Goal: Communication & Community: Answer question/provide support

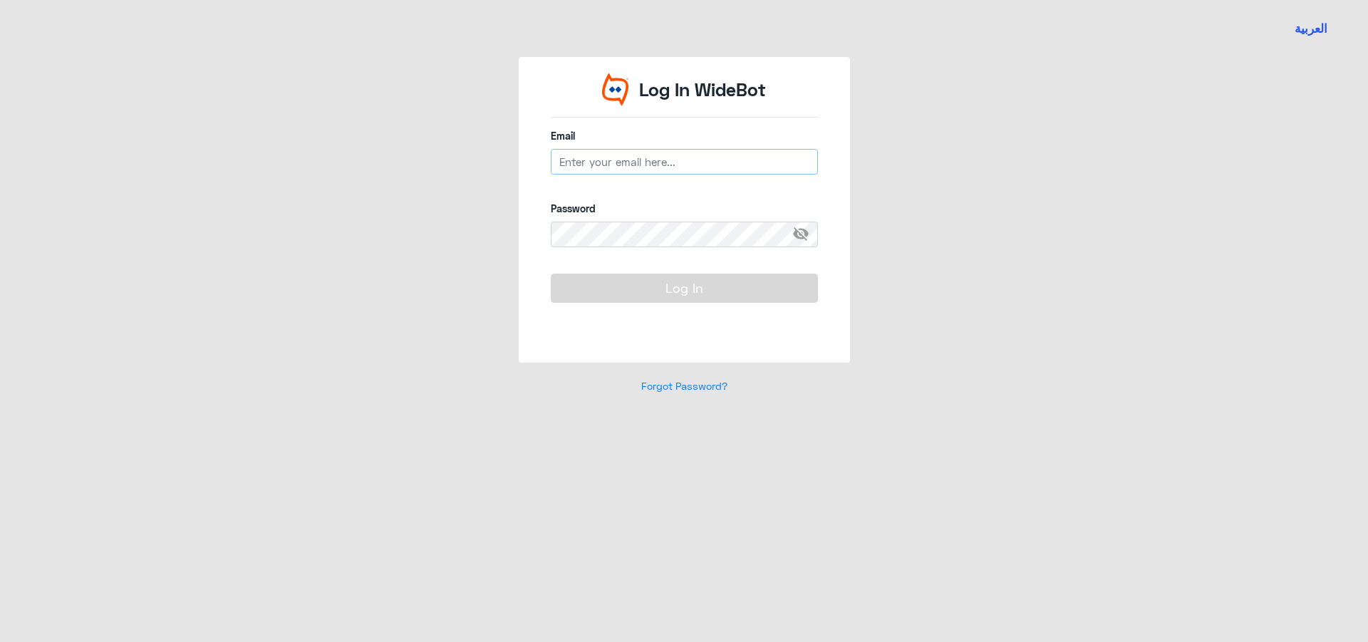
type input "[EMAIL_ADDRESS][DOMAIN_NAME]"
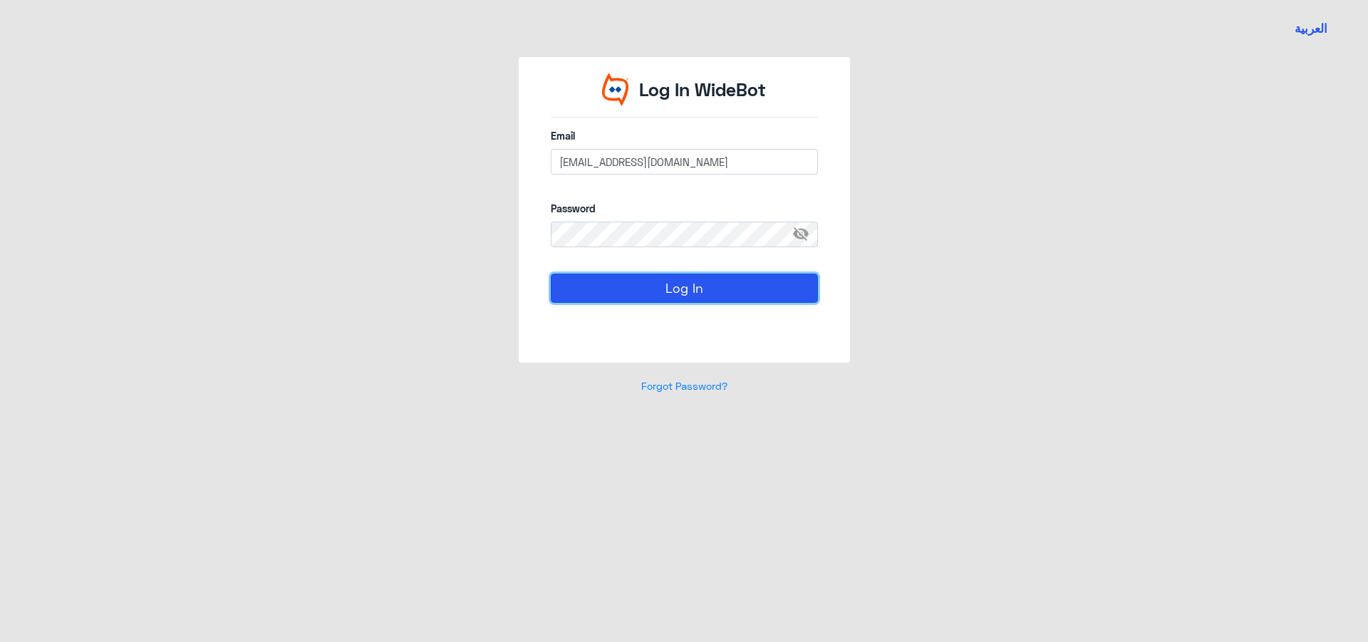
click at [695, 288] on button "Log In" at bounding box center [684, 288] width 267 height 28
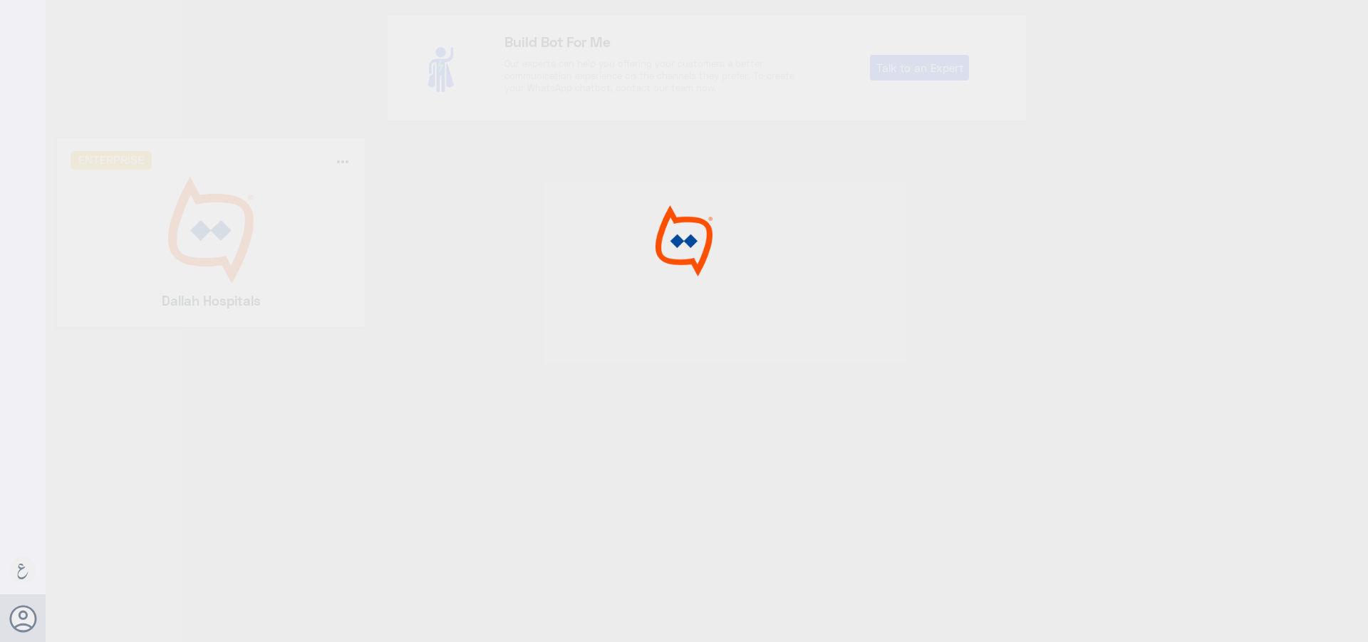
click at [695, 288] on div at bounding box center [684, 323] width 1368 height 646
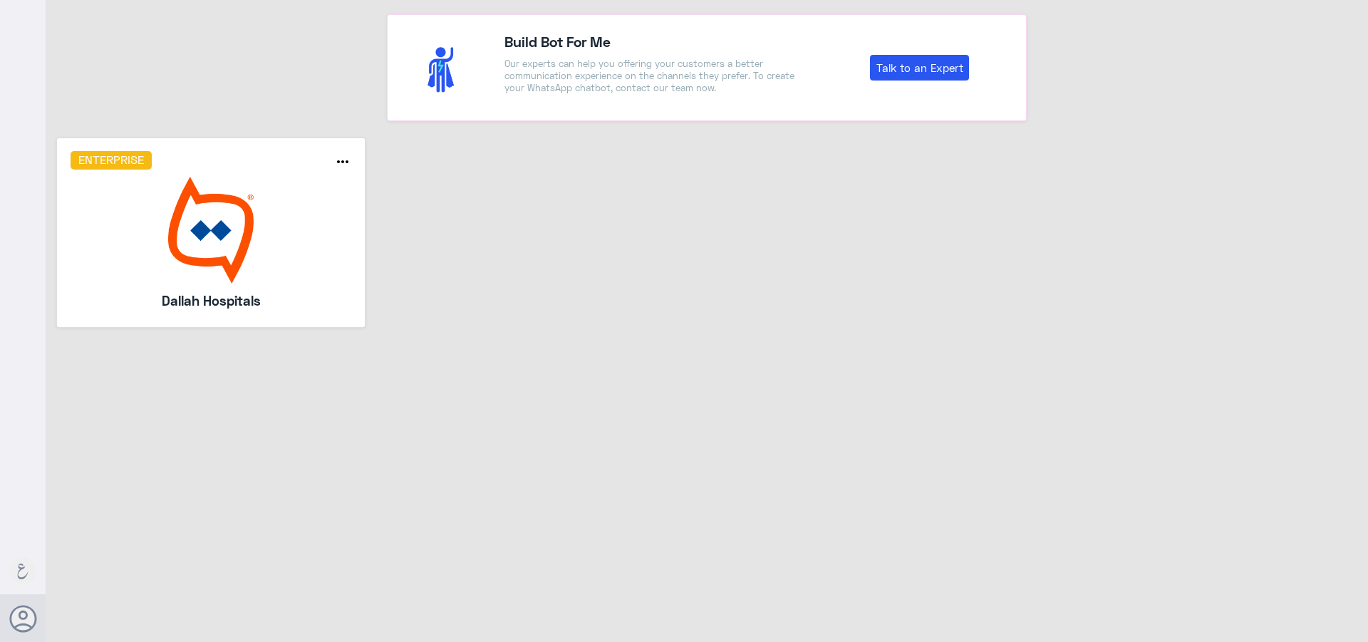
click at [164, 263] on img at bounding box center [211, 230] width 281 height 107
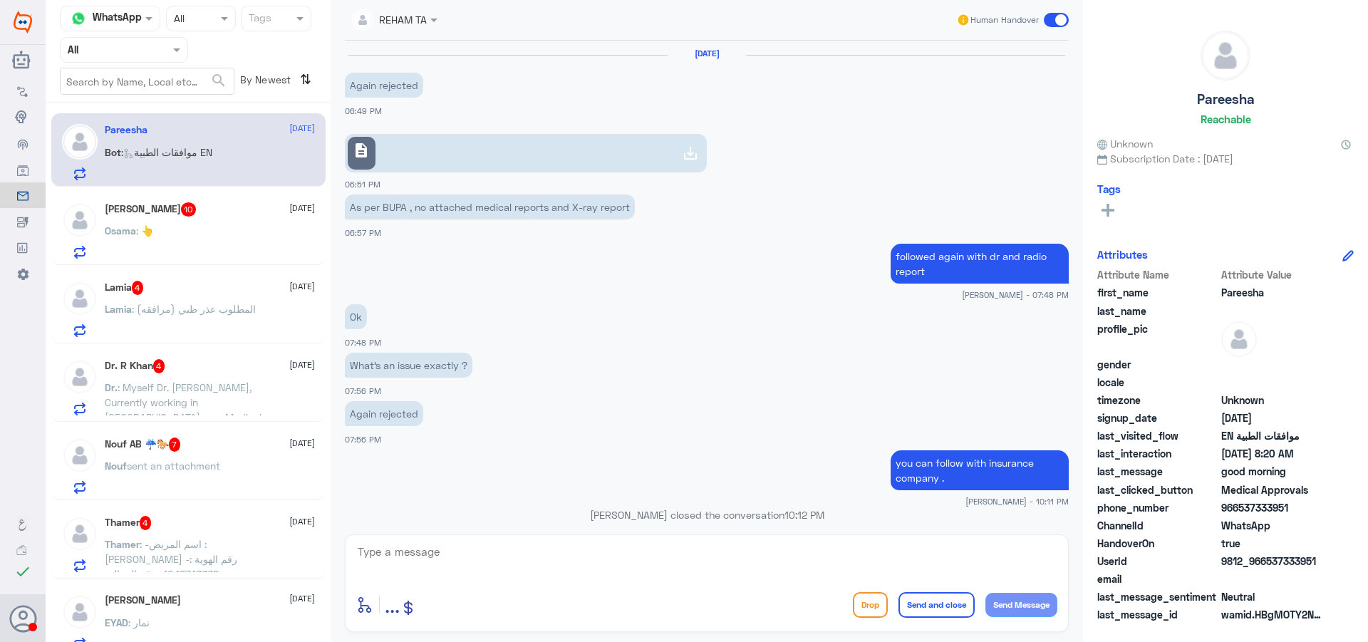
scroll to position [1145, 0]
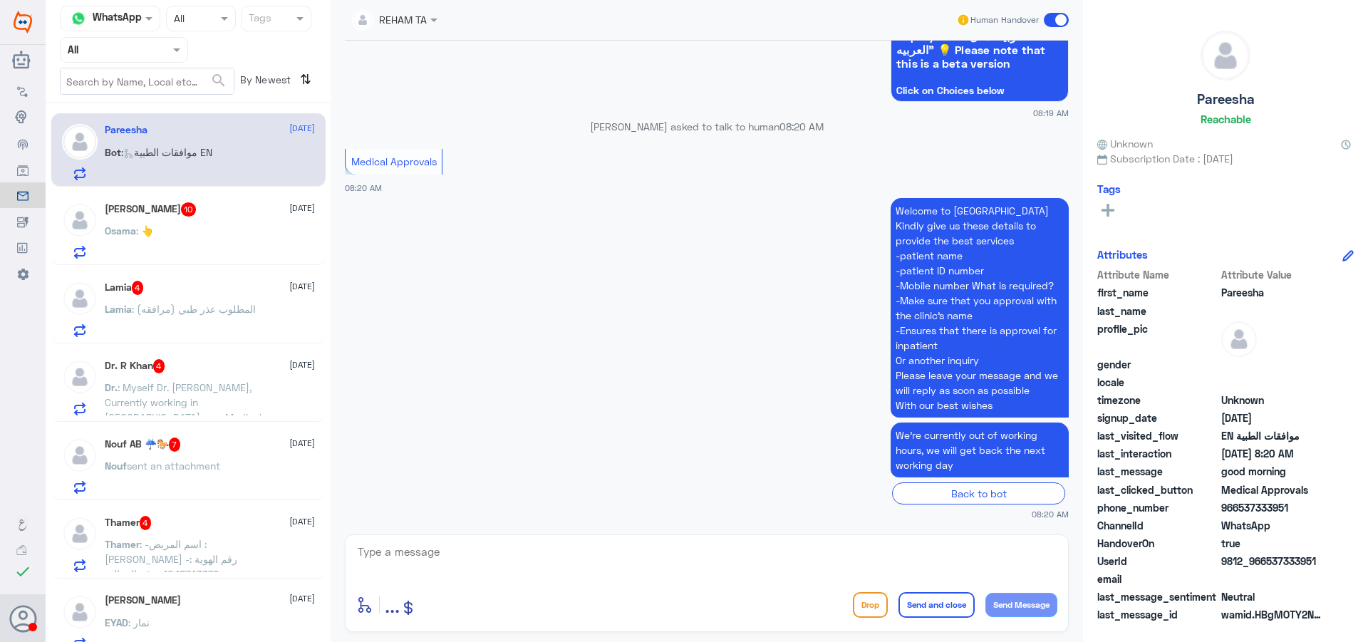
click at [110, 59] on div "Agent Filter All" at bounding box center [124, 50] width 128 height 26
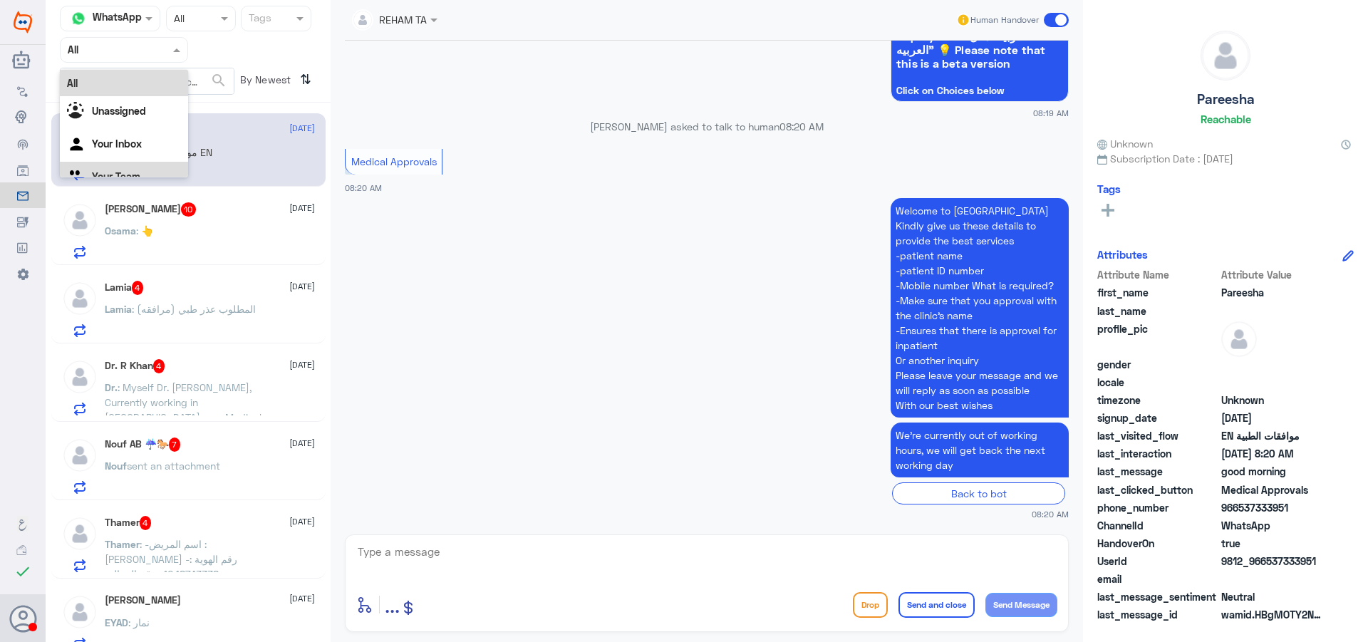
click at [144, 166] on div "Your Team" at bounding box center [124, 178] width 128 height 33
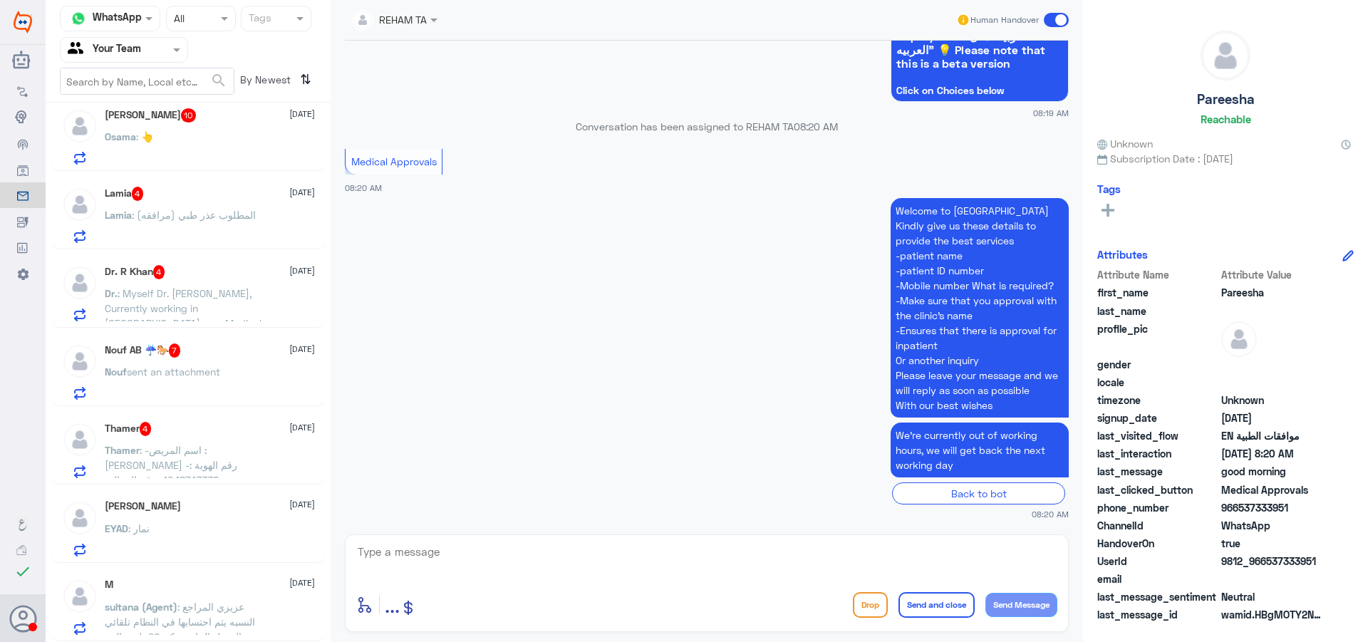
scroll to position [7, 0]
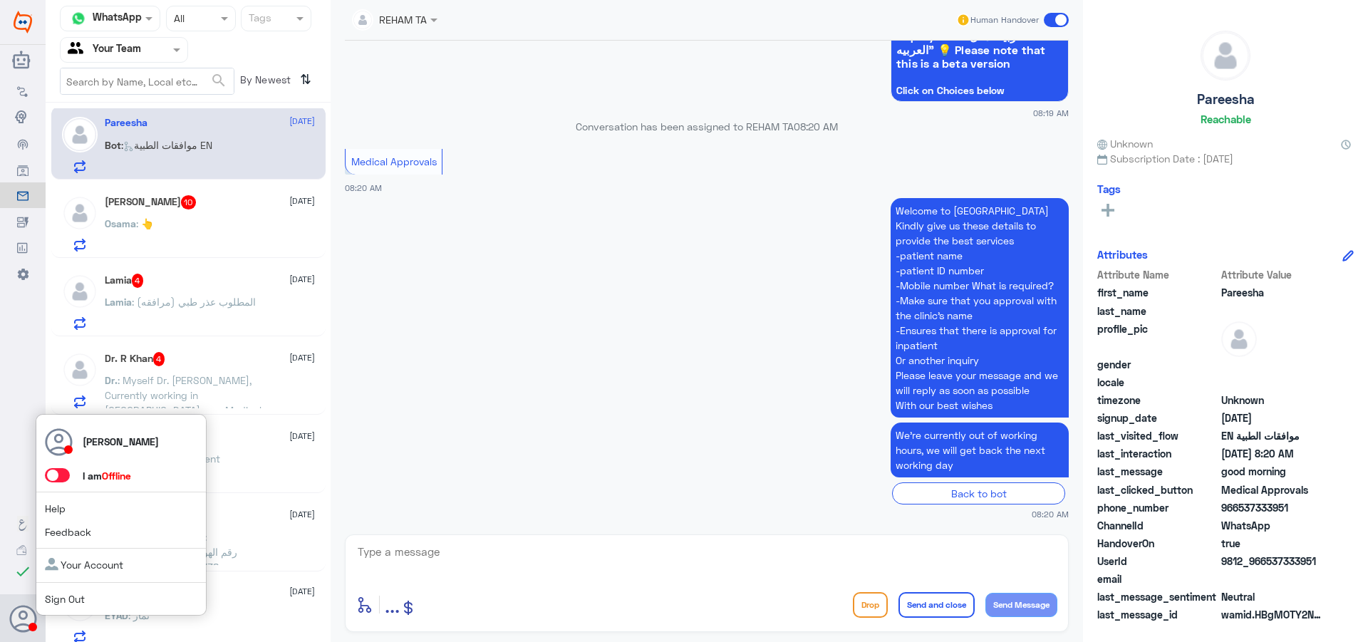
click at [58, 477] on span at bounding box center [57, 475] width 25 height 14
click at [0, 0] on input "checkbox" at bounding box center [0, 0] width 0 height 0
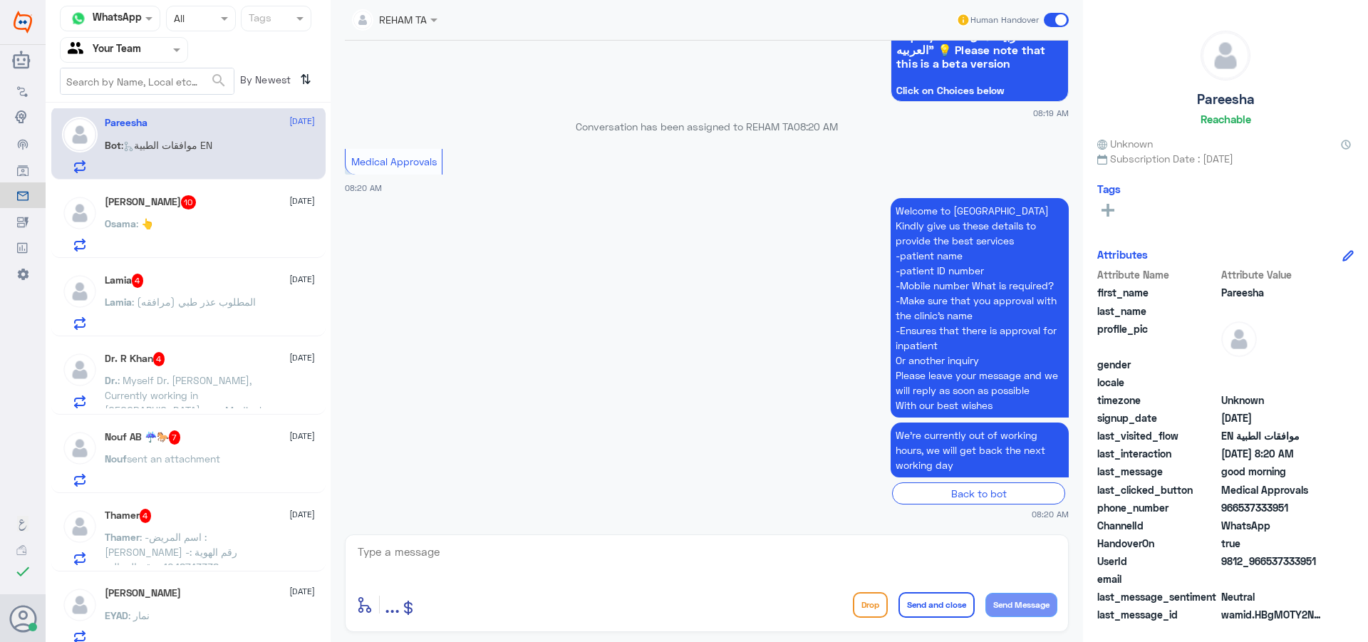
scroll to position [94, 0]
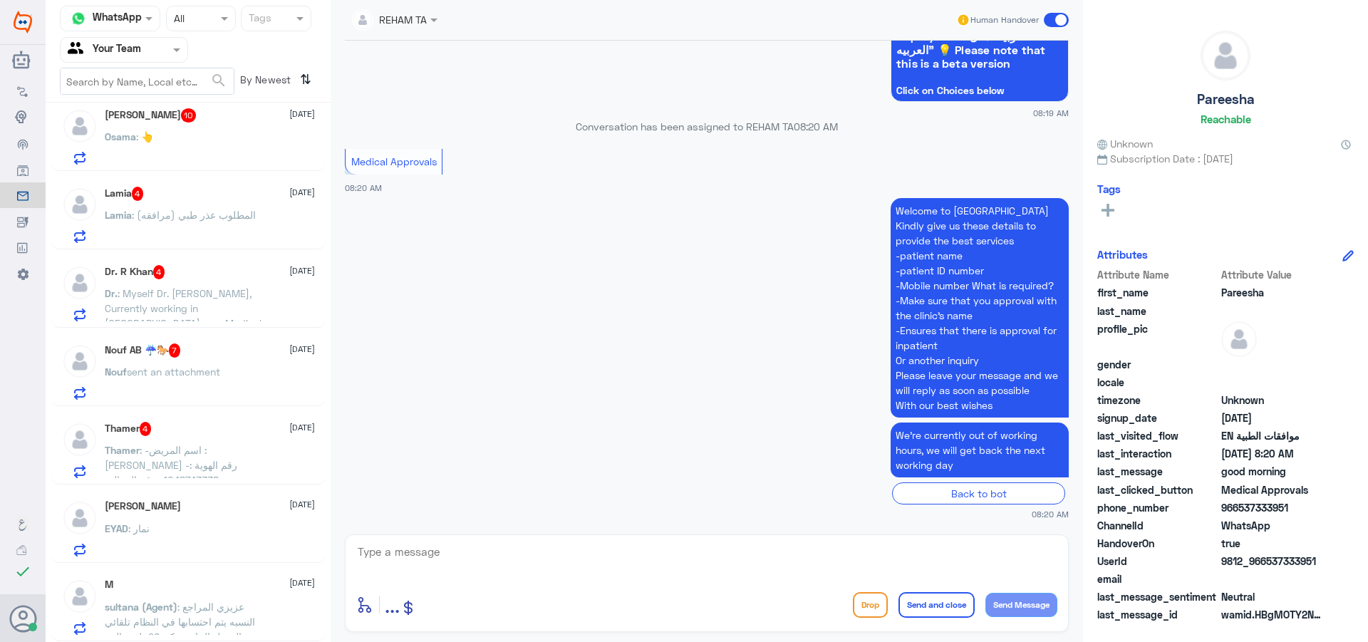
click at [212, 534] on div "EYAD : نمار" at bounding box center [210, 540] width 210 height 32
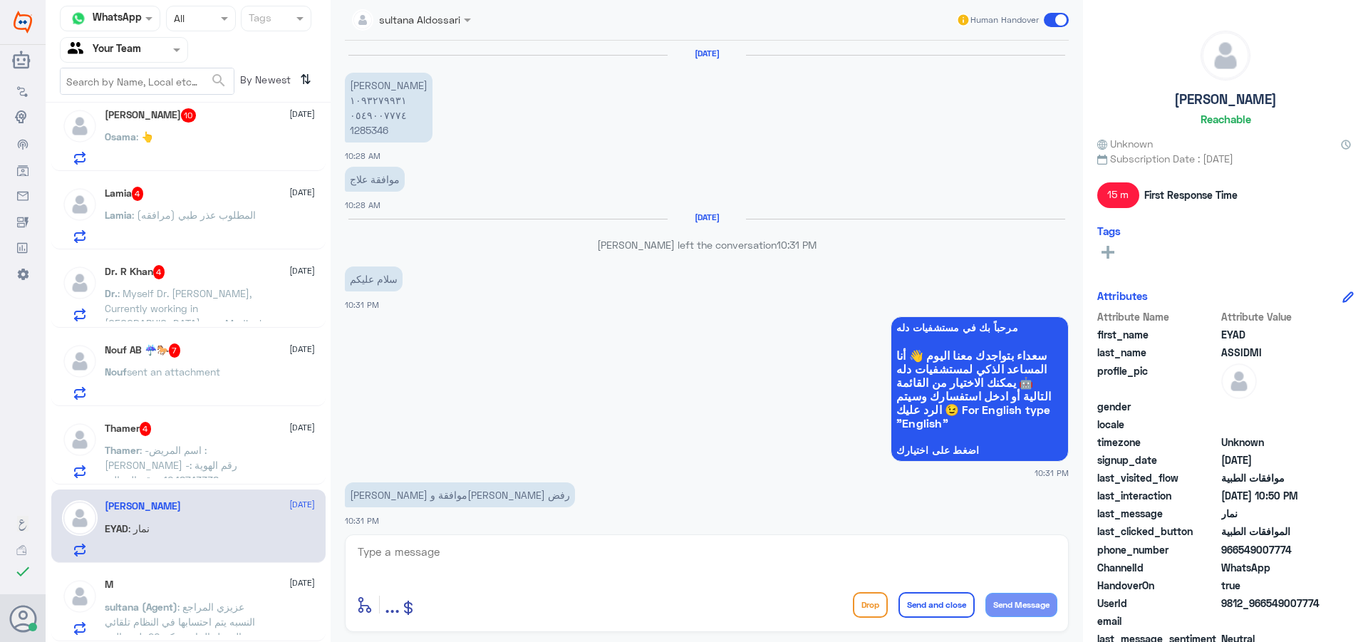
scroll to position [1204, 0]
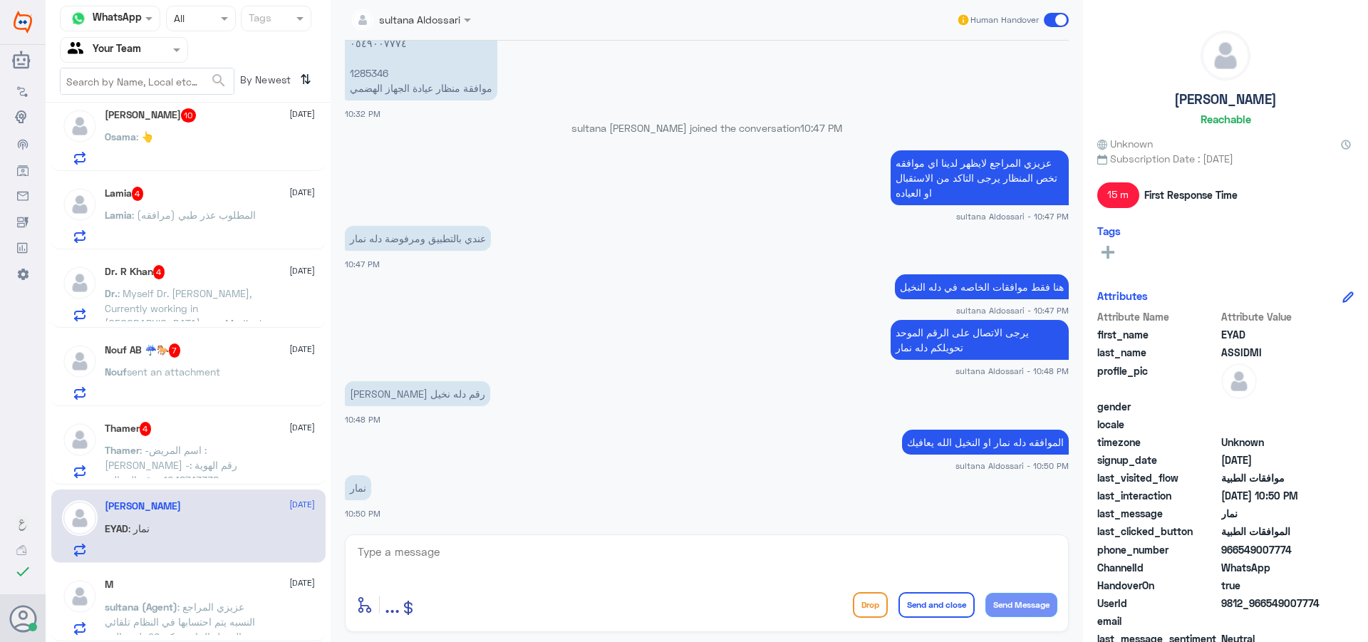
click at [1058, 21] on span at bounding box center [1056, 20] width 25 height 14
click at [0, 0] on input "checkbox" at bounding box center [0, 0] width 0 height 0
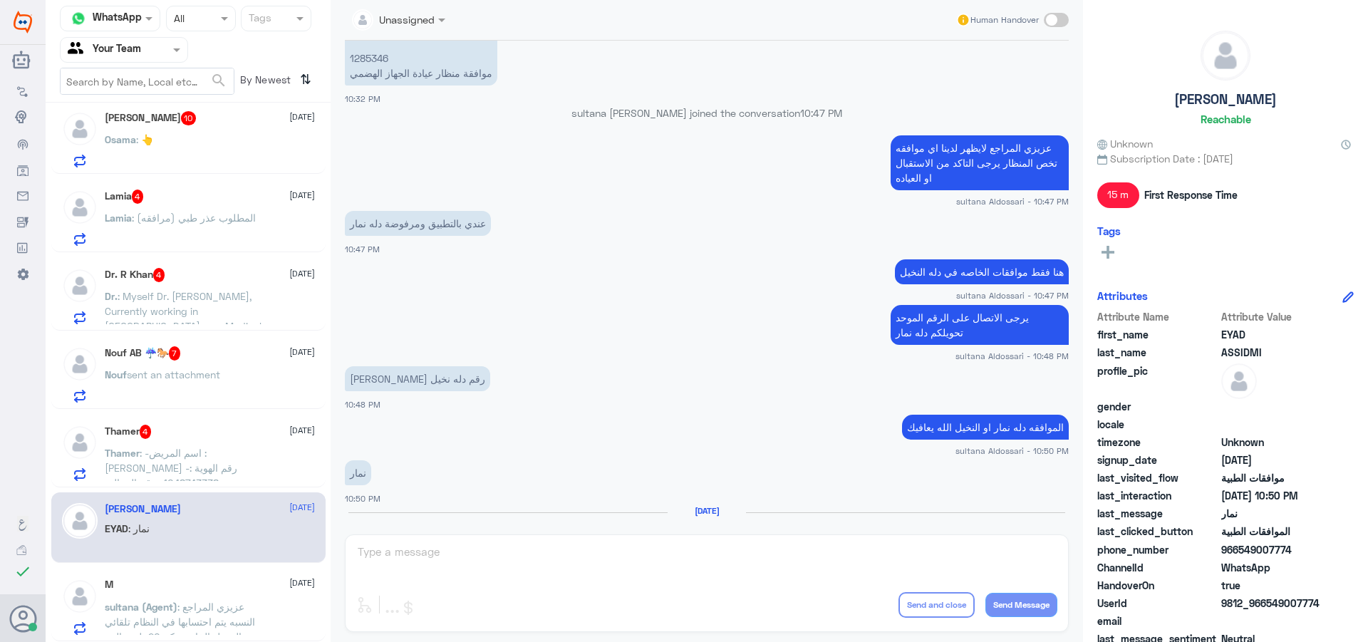
scroll to position [91, 0]
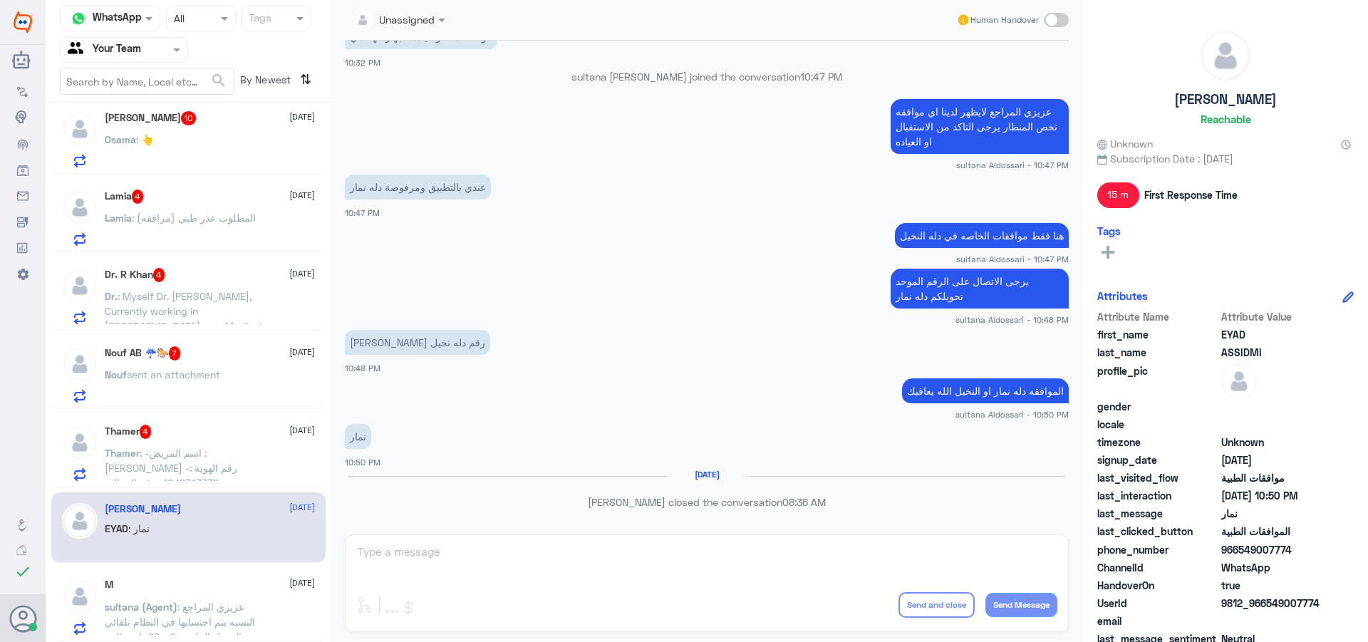
click at [192, 578] on div "M [DATE]" at bounding box center [210, 584] width 210 height 12
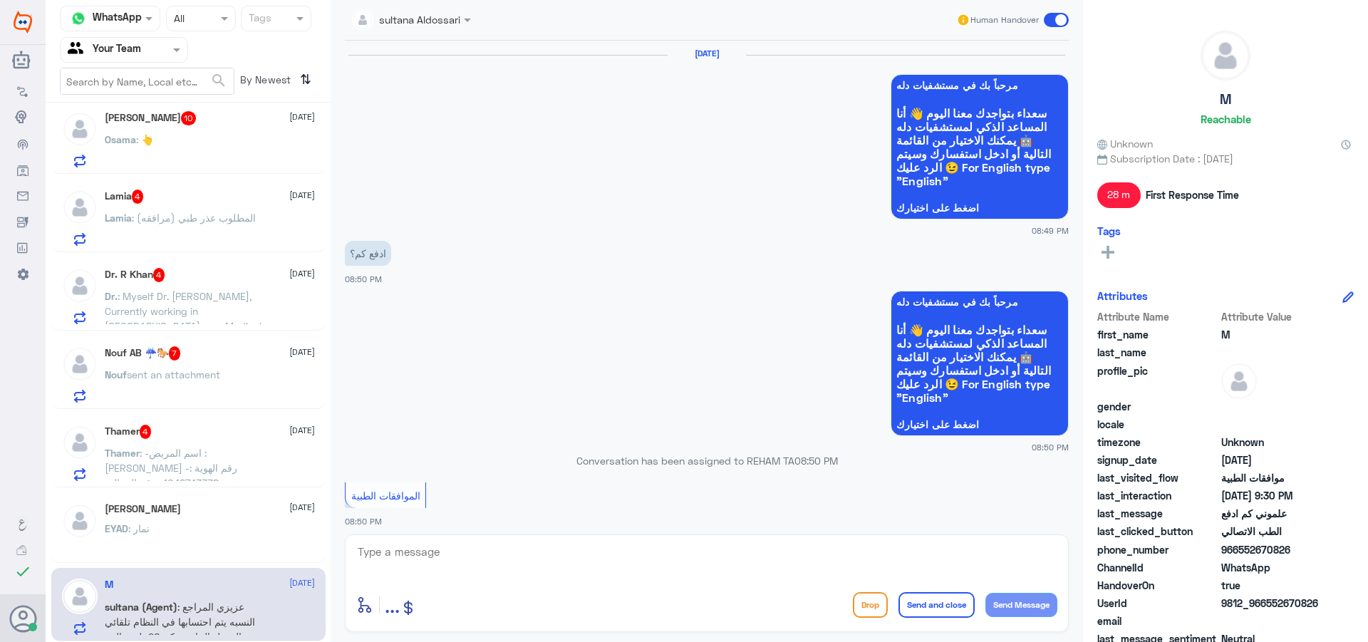
scroll to position [1023, 0]
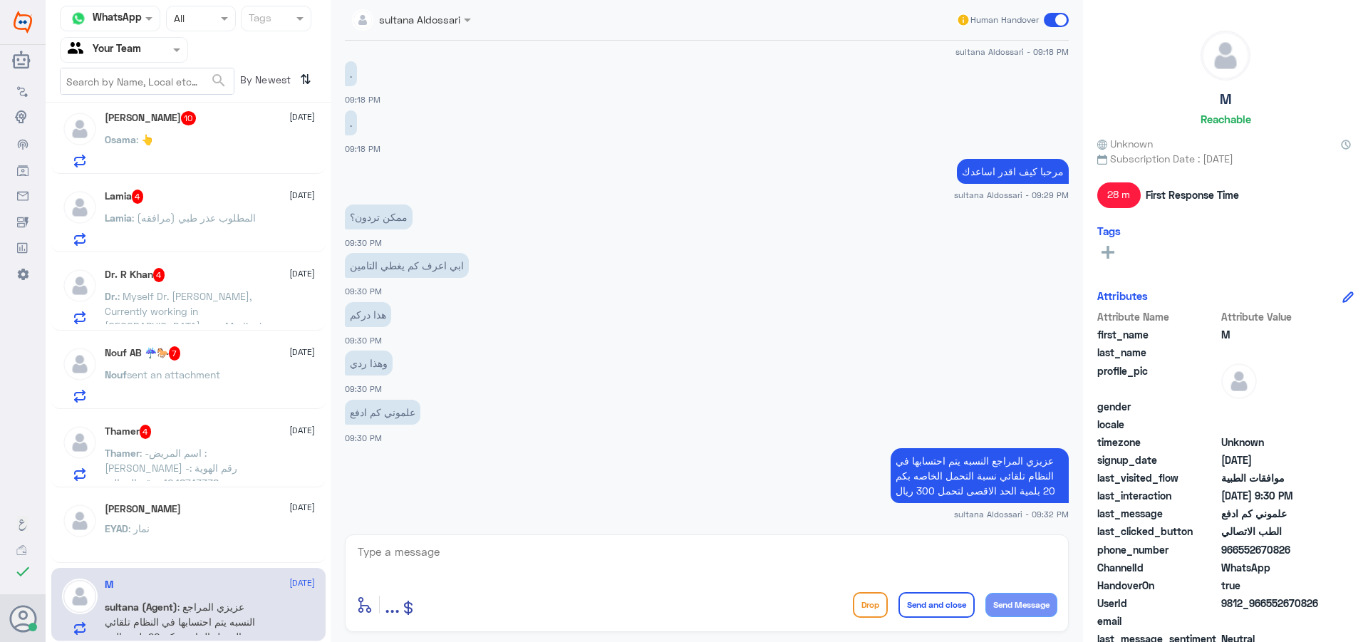
click at [1059, 20] on span at bounding box center [1056, 20] width 25 height 14
click at [0, 0] on input "checkbox" at bounding box center [0, 0] width 0 height 0
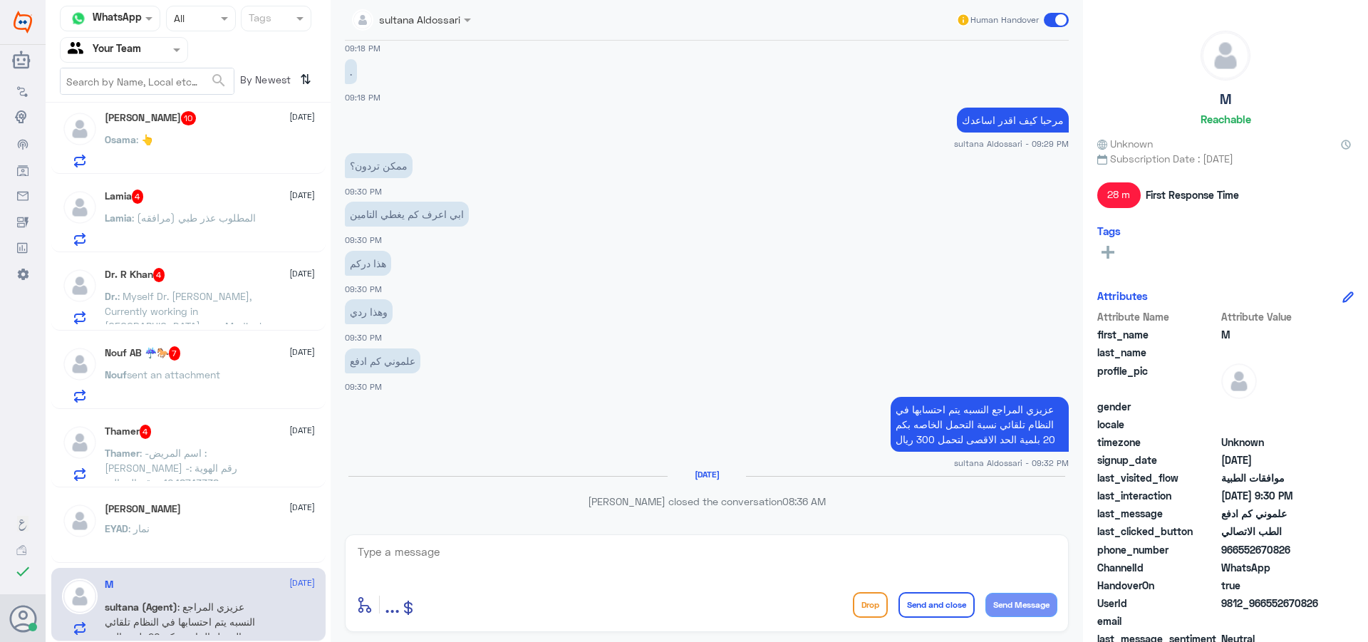
scroll to position [88, 0]
click at [192, 548] on div "EYAD : نمار" at bounding box center [210, 543] width 210 height 32
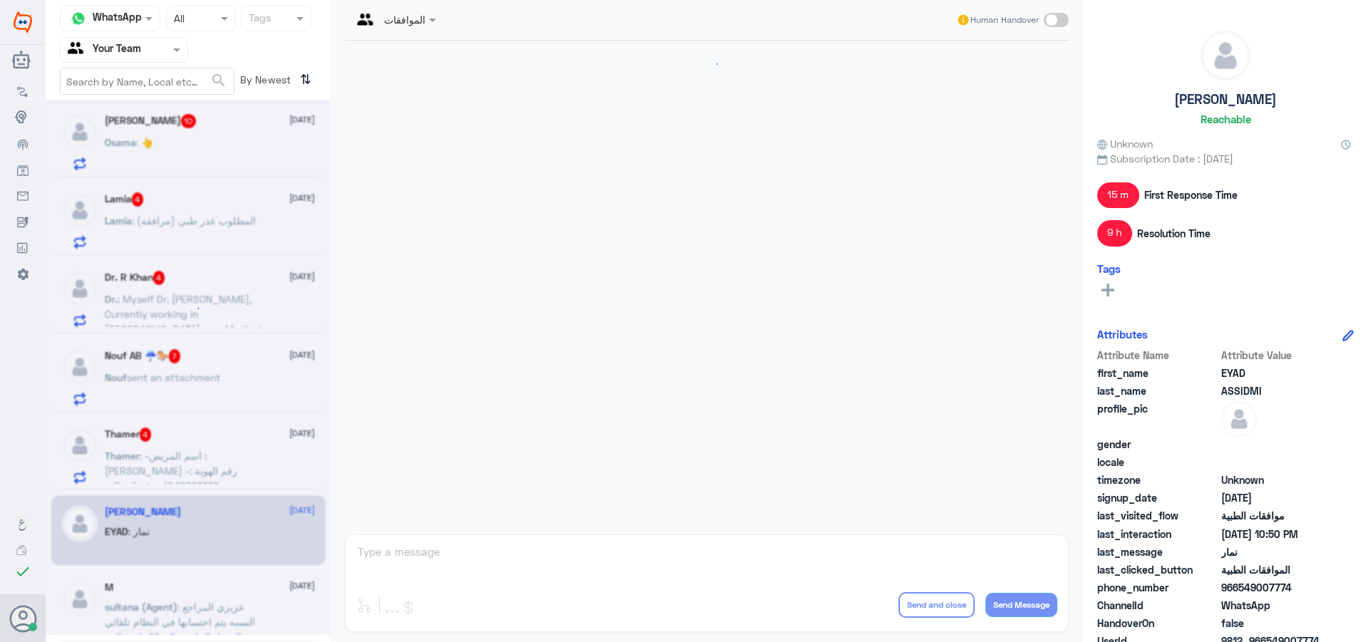
scroll to position [1162, 0]
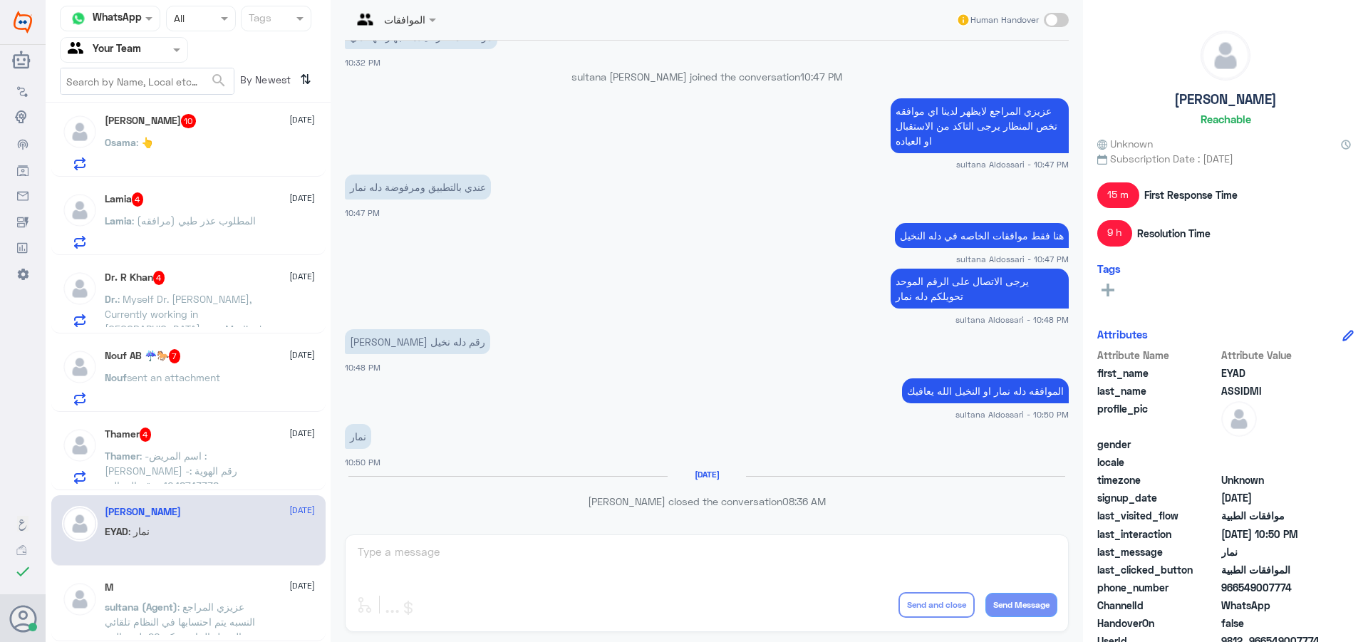
click at [212, 453] on span ": -اسم المريض : [PERSON_NAME] -رقم الهوية : 1048743338 -رقم الجوال : 0533669295…" at bounding box center [184, 492] width 159 height 87
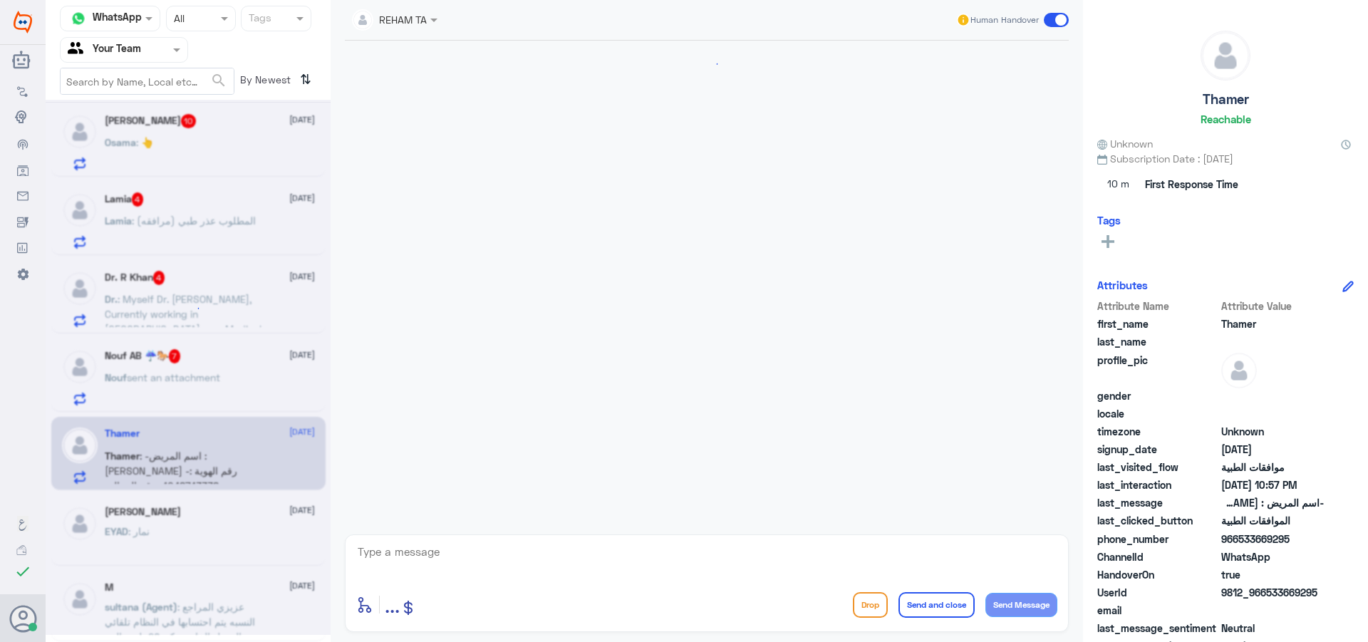
scroll to position [1042, 0]
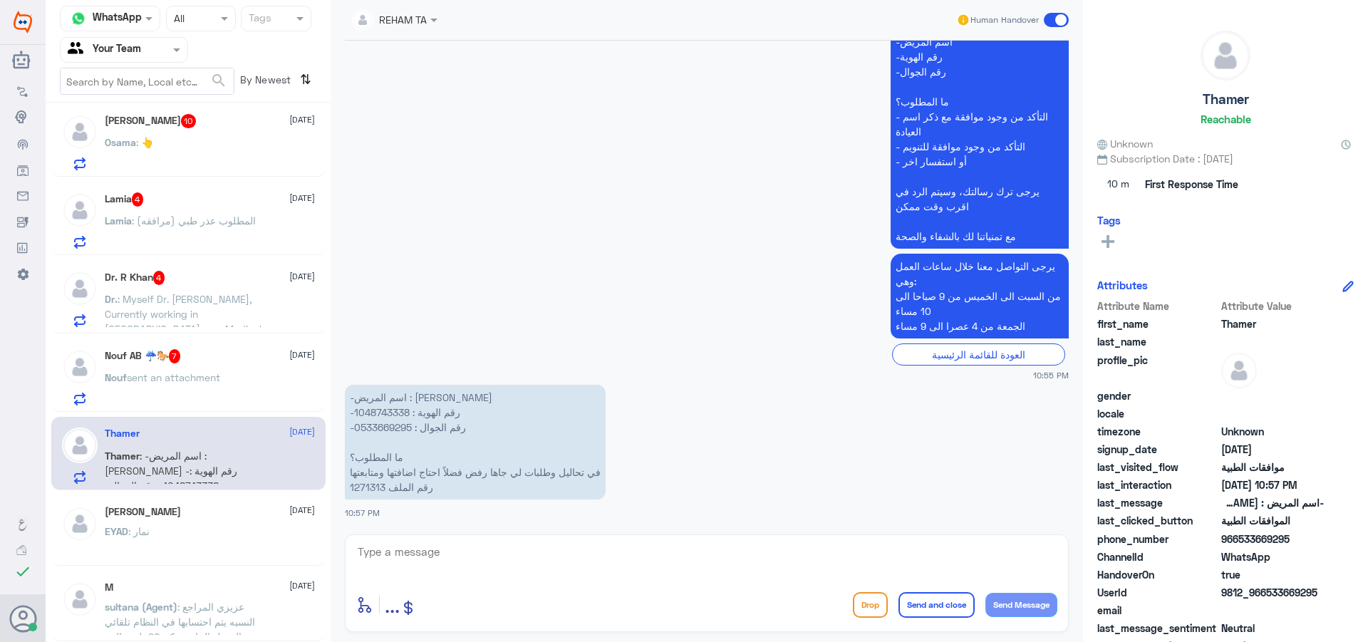
click at [665, 578] on div at bounding box center [706, 561] width 701 height 38
click at [508, 577] on div at bounding box center [706, 561] width 701 height 38
click at [514, 566] on textarea at bounding box center [706, 559] width 701 height 35
type textarea "h"
type textarea "اهلا وسهلا"
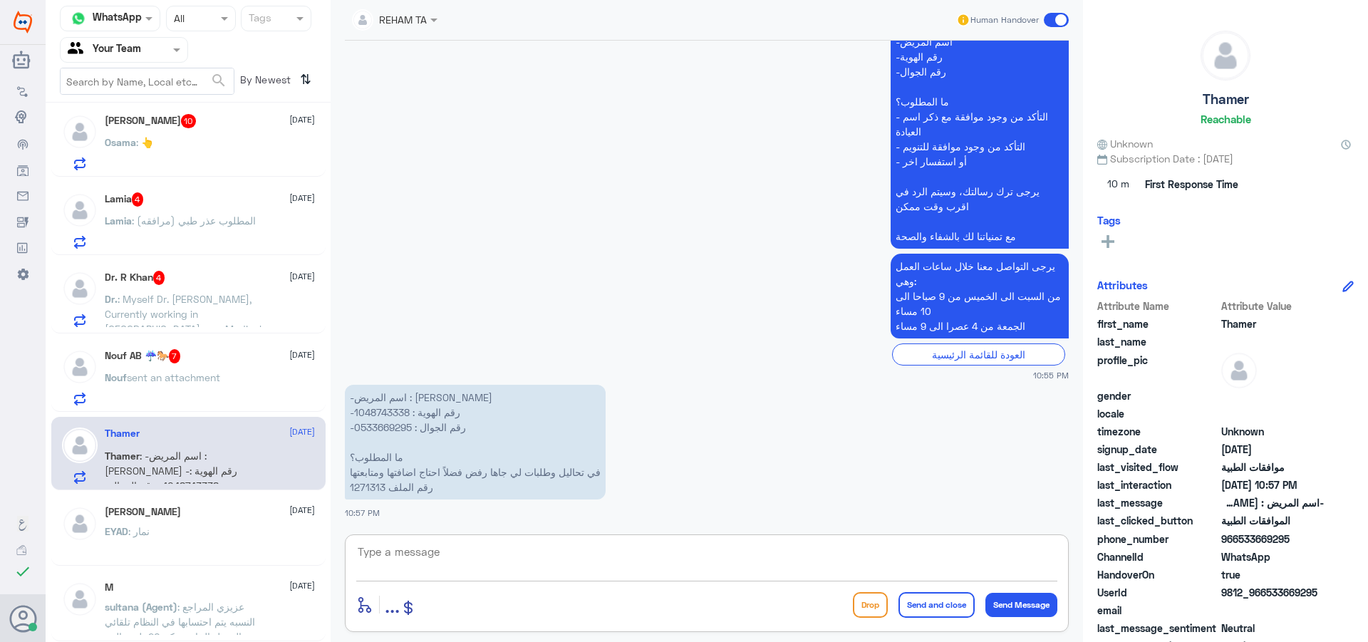
scroll to position [1109, 0]
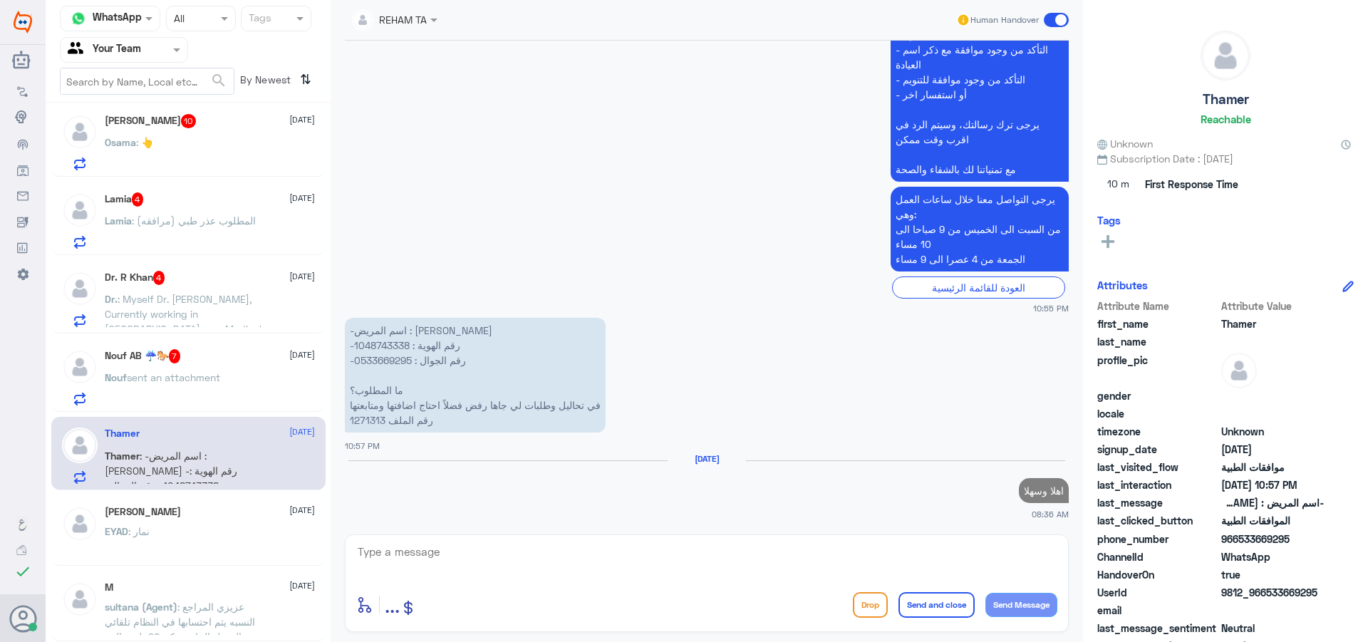
click at [377, 418] on p "-اسم المريض : [PERSON_NAME] -رقم الهوية : 1048743338 -رقم الجوال : 0533669295 م…" at bounding box center [475, 375] width 261 height 115
copy p "1271313"
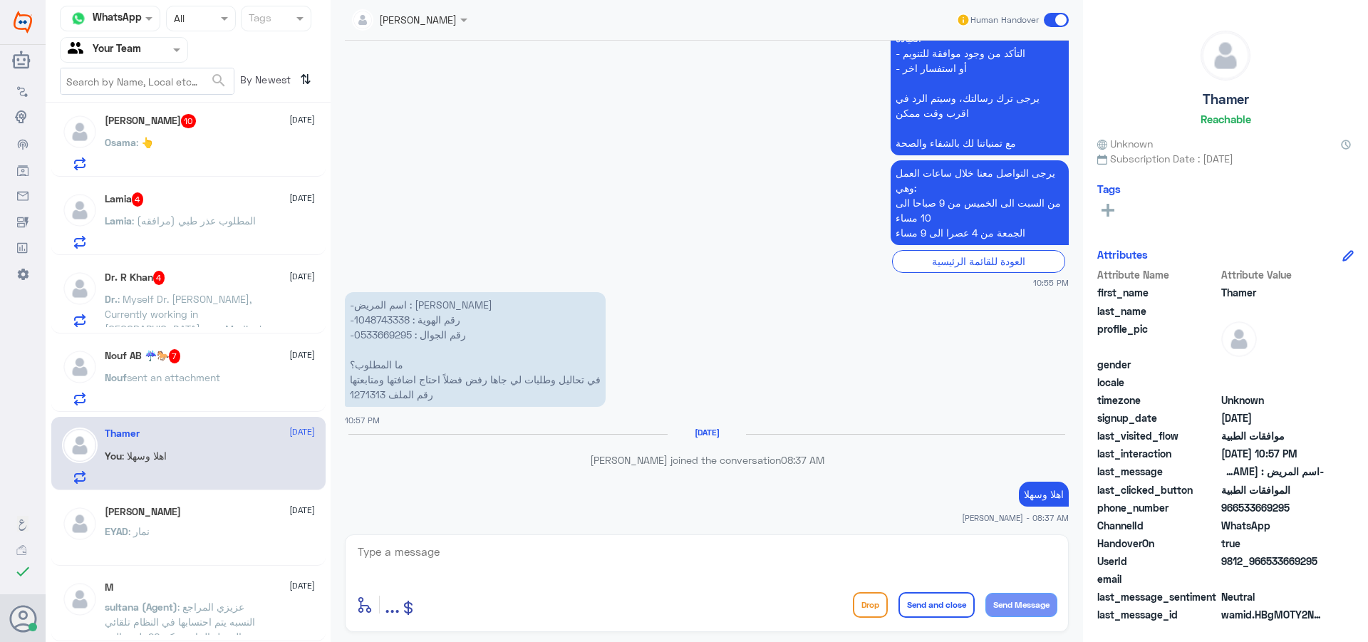
scroll to position [1113, 0]
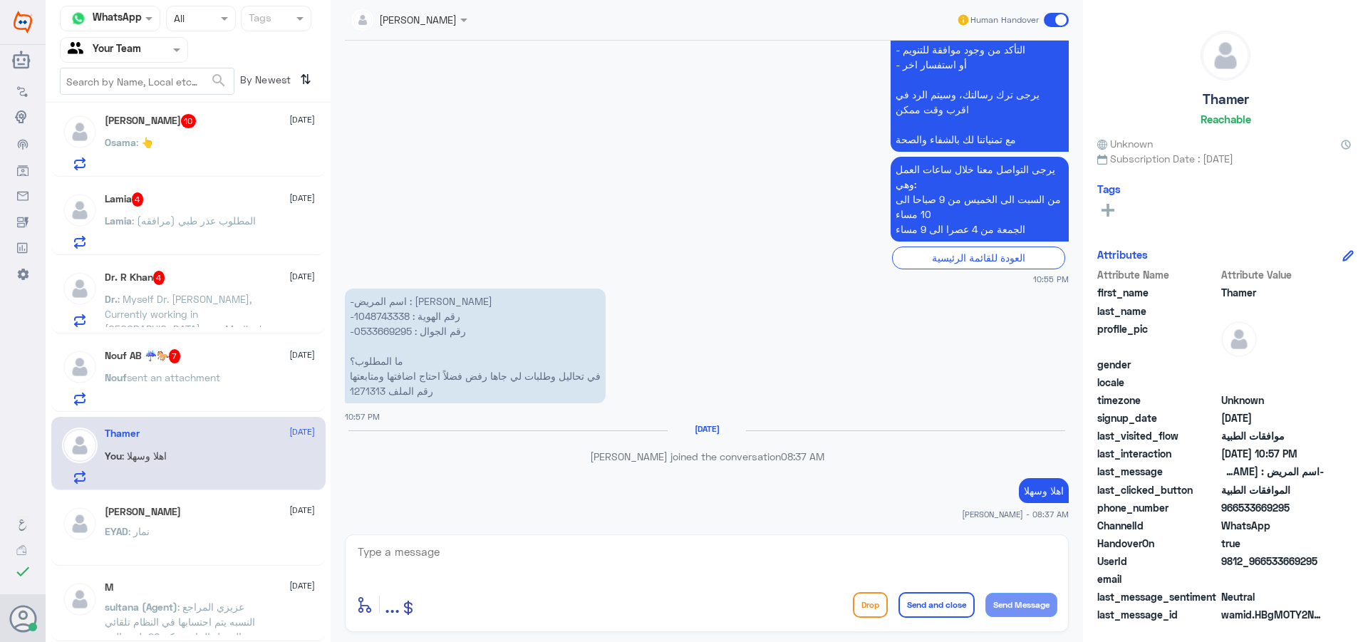
click at [414, 549] on textarea at bounding box center [706, 559] width 701 height 35
type textarea "تم متابعة طلبك وهو تحت الاجراء الان"
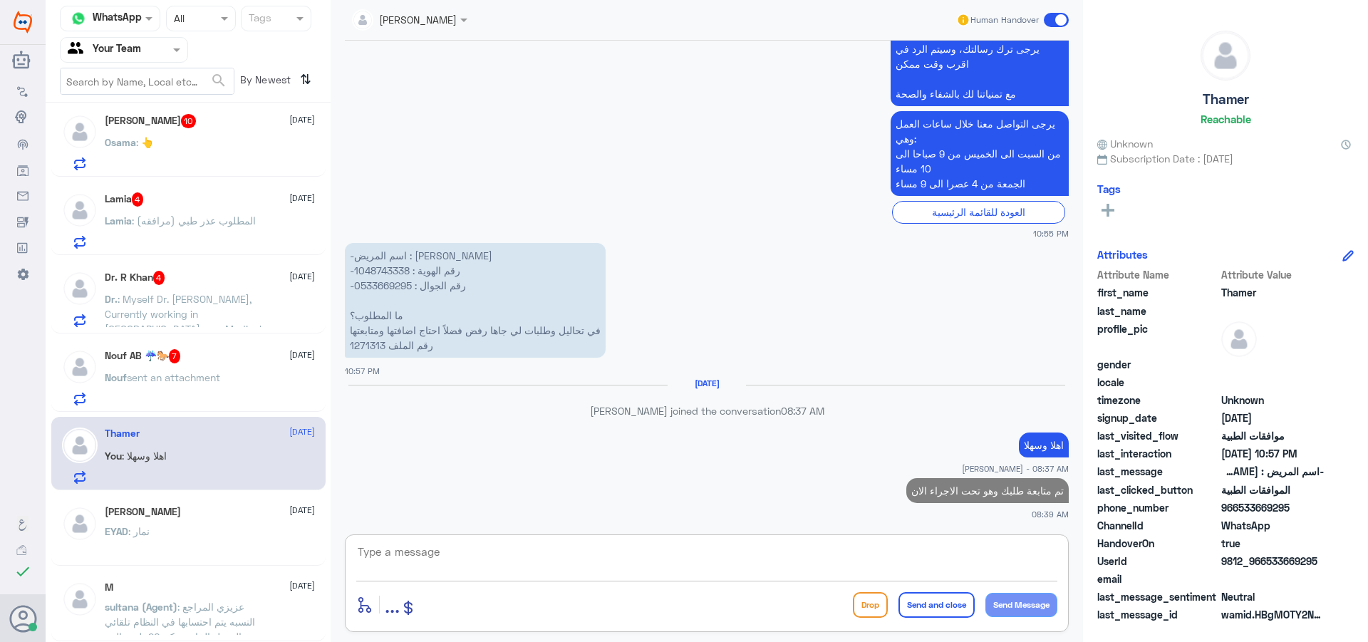
click at [181, 351] on span "7" at bounding box center [175, 356] width 12 height 14
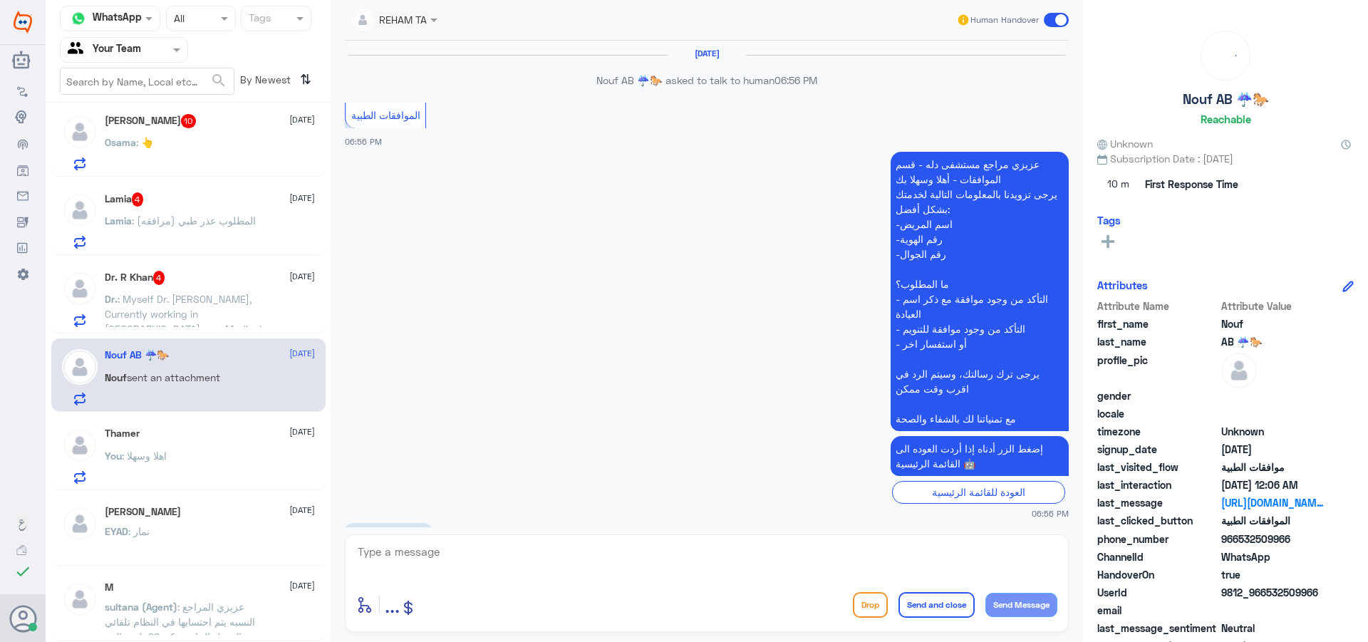
scroll to position [1683, 0]
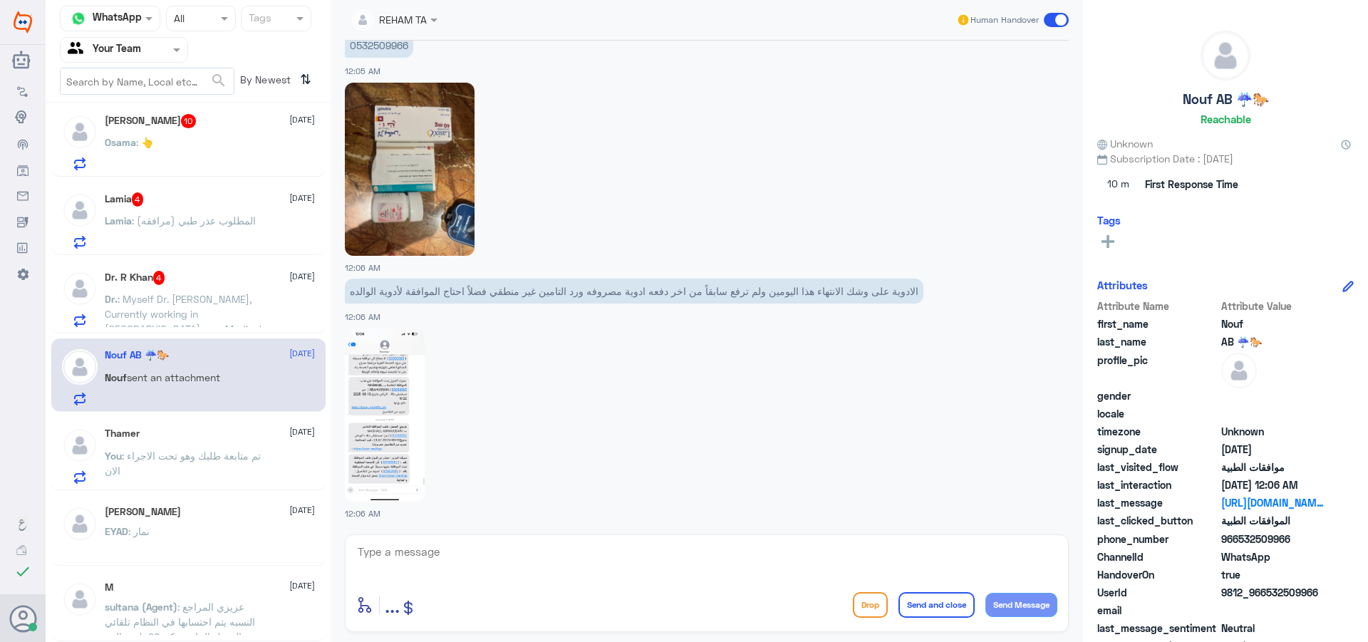
click at [406, 454] on img at bounding box center [385, 414] width 80 height 173
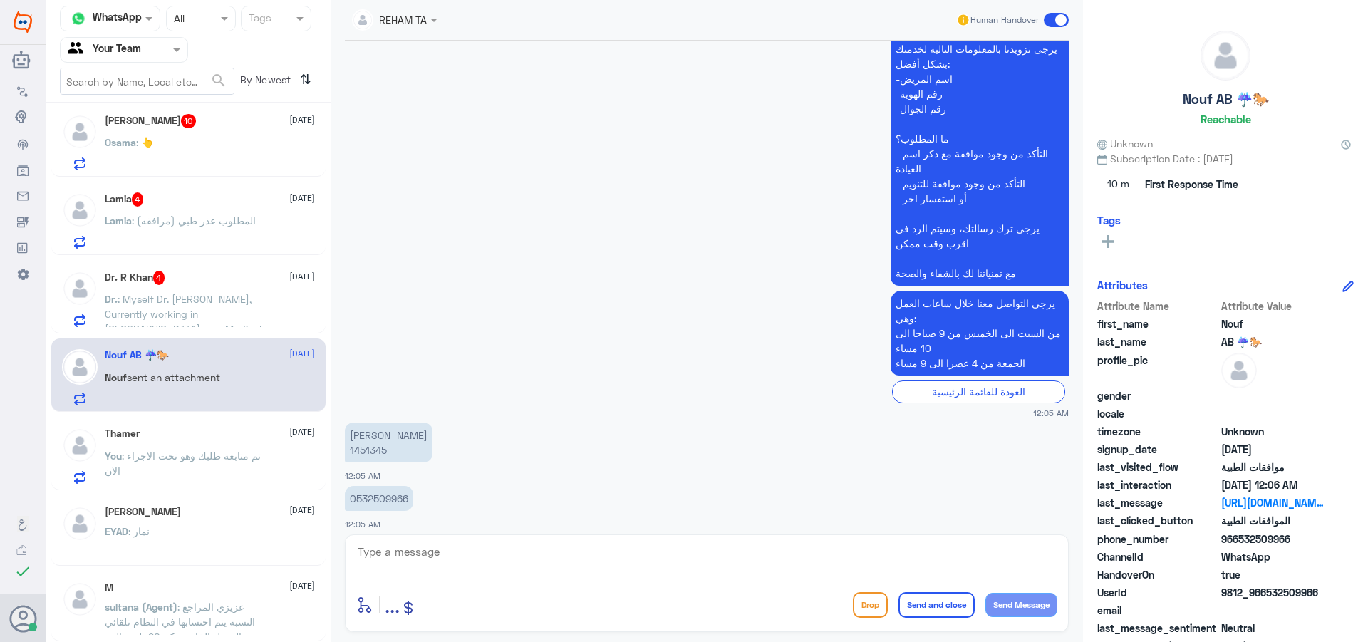
scroll to position [1185, 0]
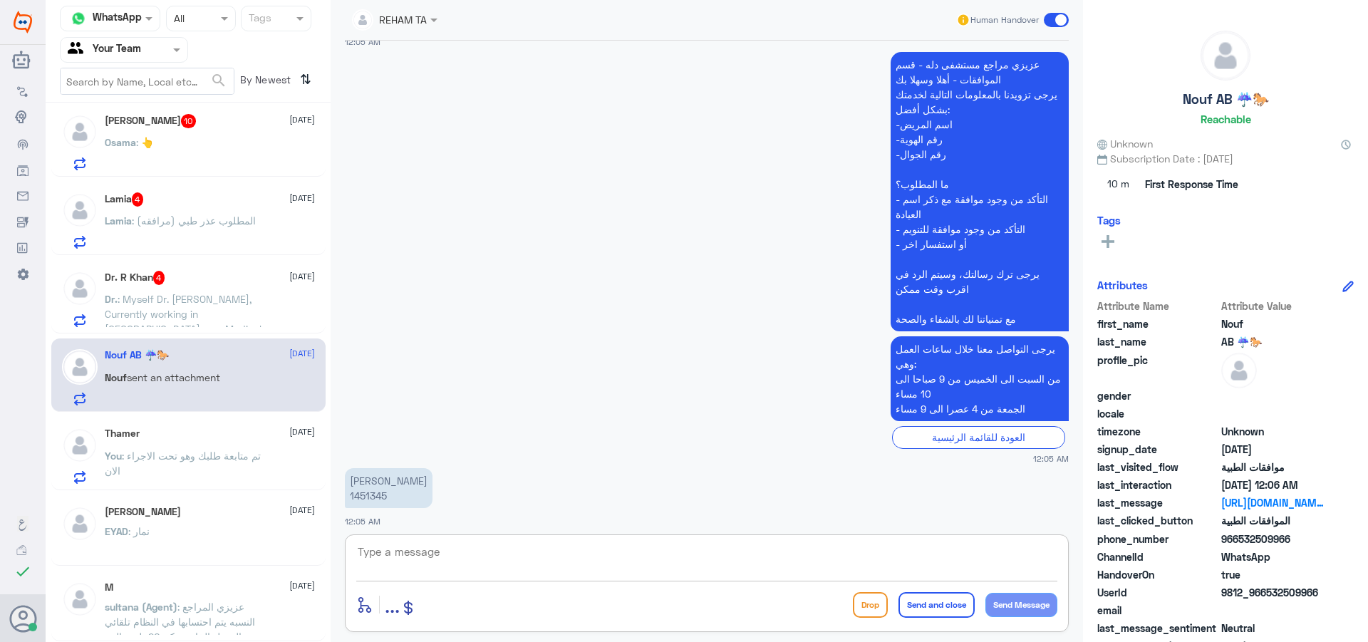
drag, startPoint x: 581, startPoint y: 556, endPoint x: 622, endPoint y: 566, distance: 42.5
click at [581, 556] on textarea at bounding box center [706, 559] width 701 height 35
type textarea "عزيزي المراجع لايمكن صرف الادوية على الا في مواعيد الصرف فقط"
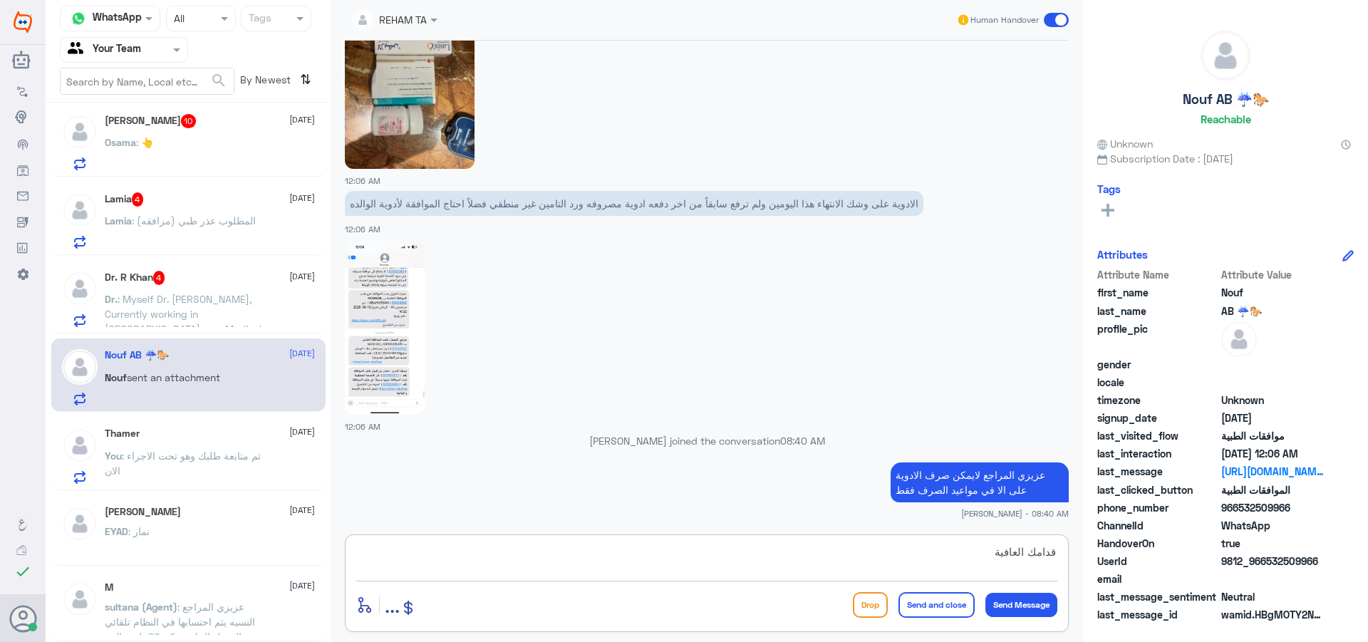
scroll to position [1741, 0]
type textarea "قدامك العافية"
click at [957, 609] on button "Send and close" at bounding box center [936, 605] width 76 height 26
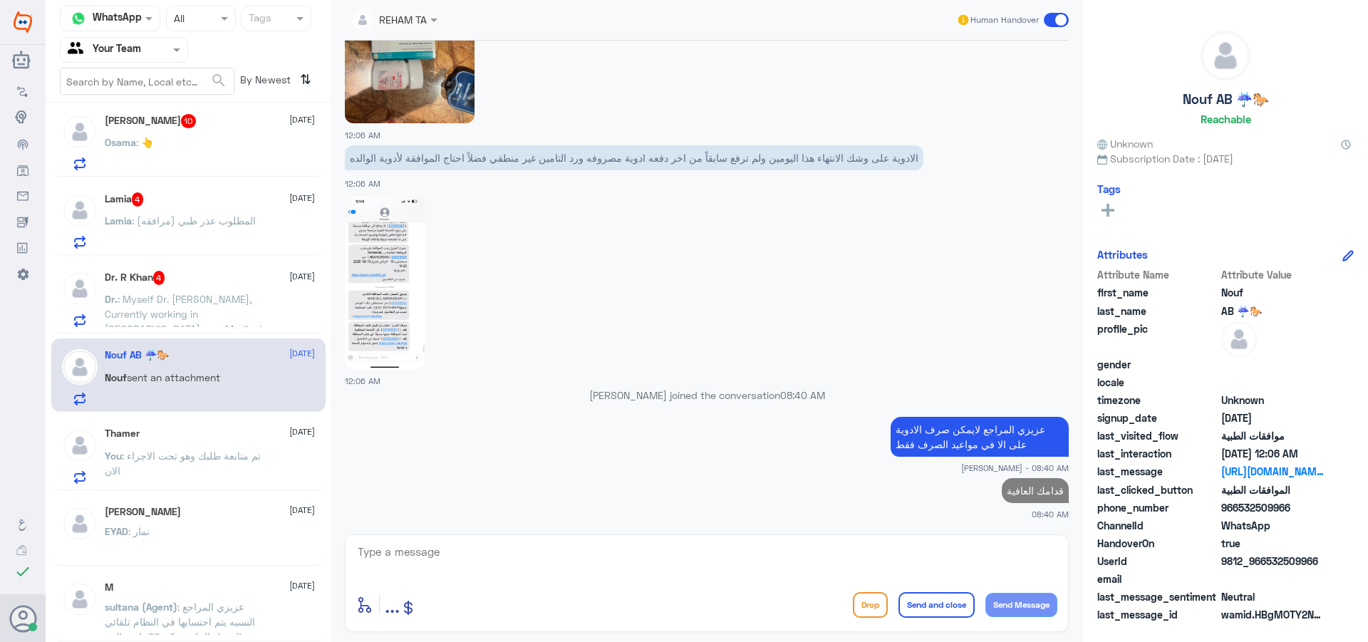
scroll to position [85, 0]
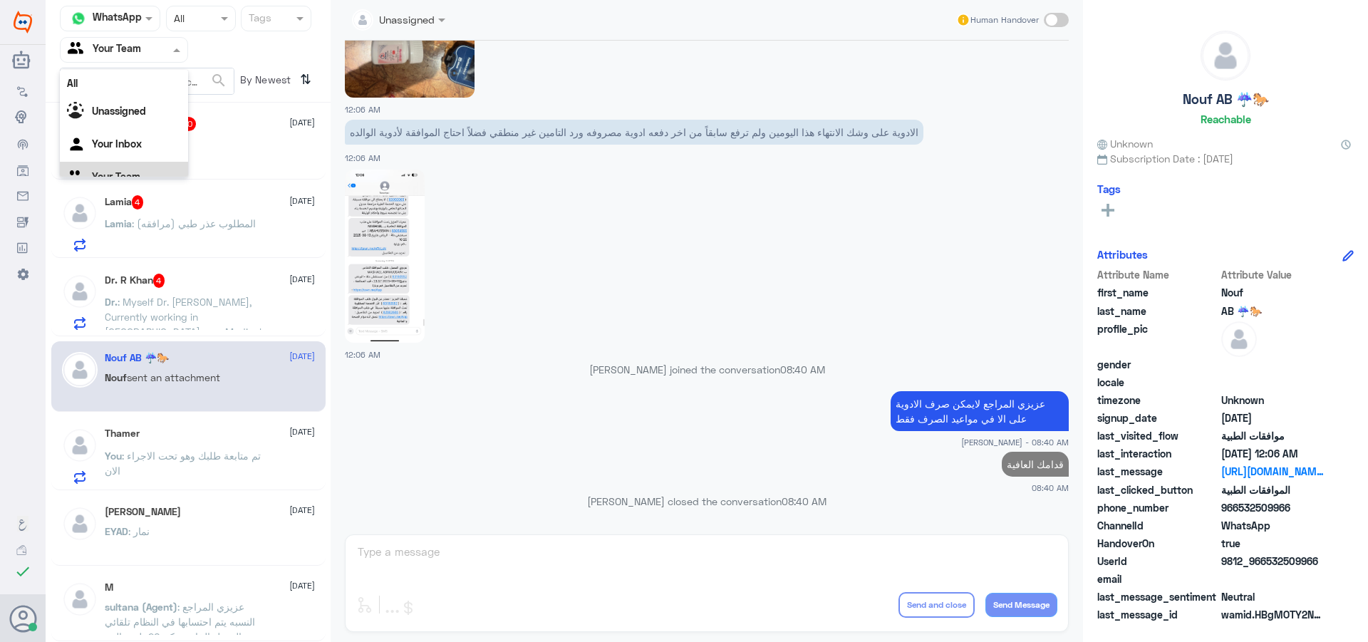
click at [121, 56] on input "text" at bounding box center [107, 49] width 78 height 16
click at [142, 125] on div "Your Inbox" at bounding box center [124, 127] width 128 height 33
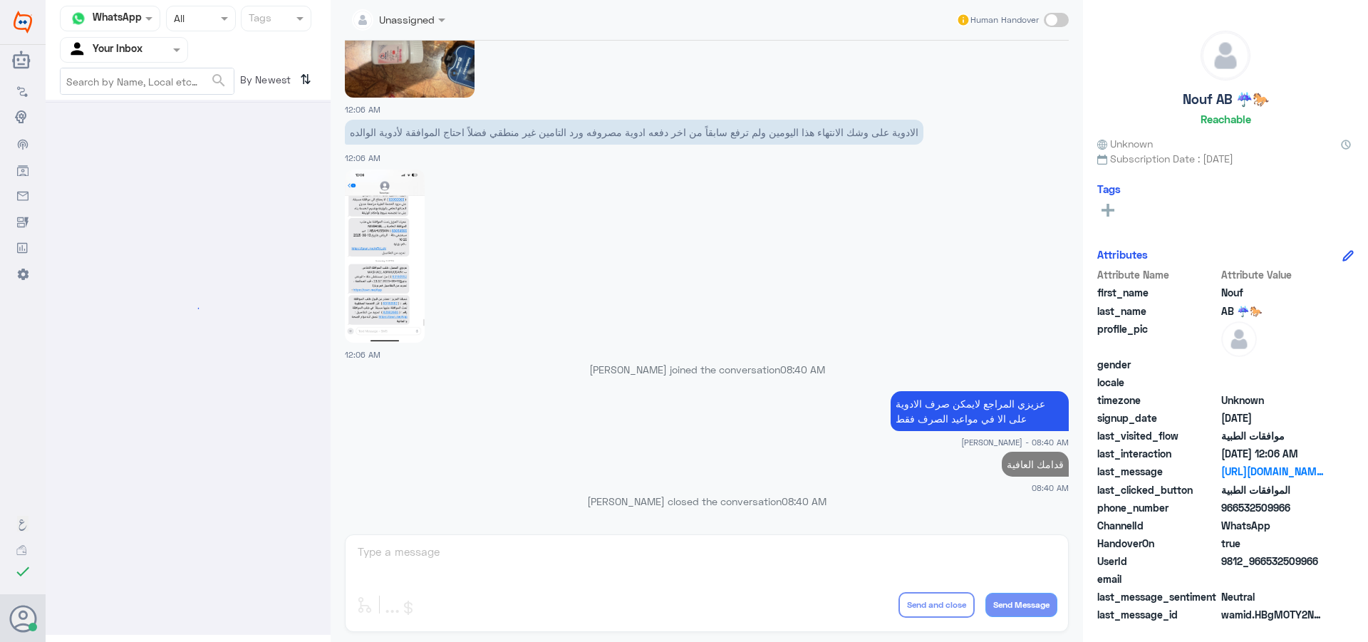
scroll to position [0, 0]
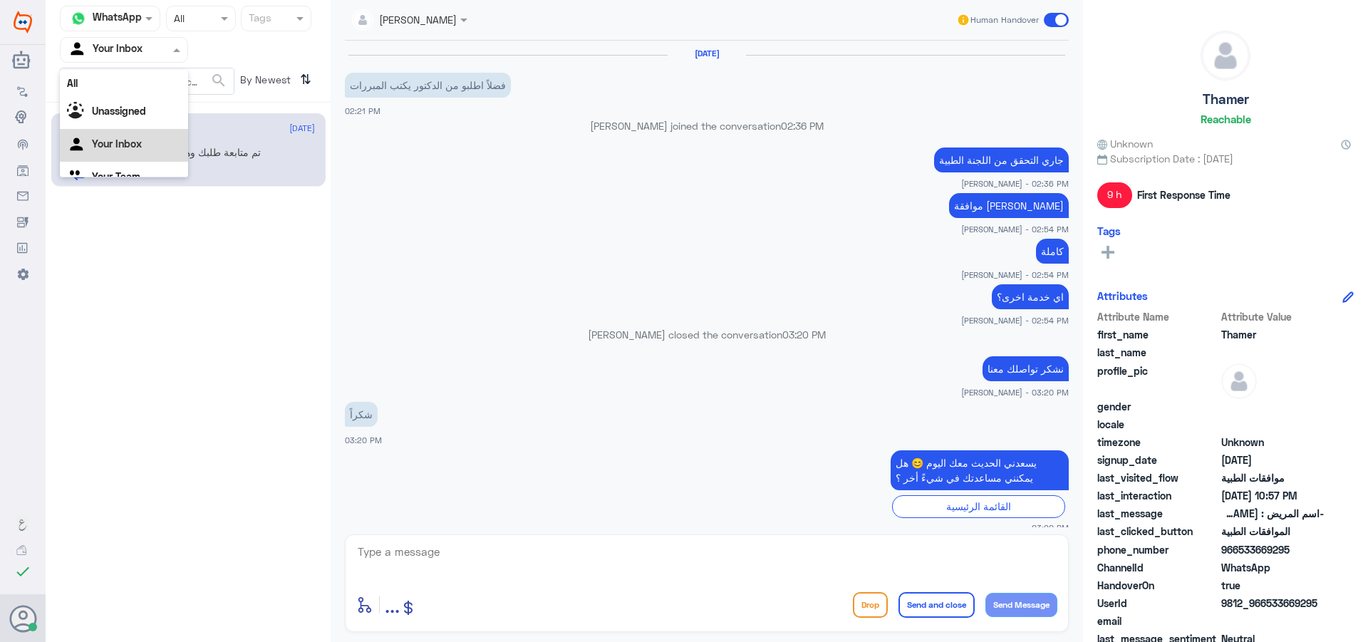
click at [131, 51] on input "text" at bounding box center [107, 49] width 78 height 16
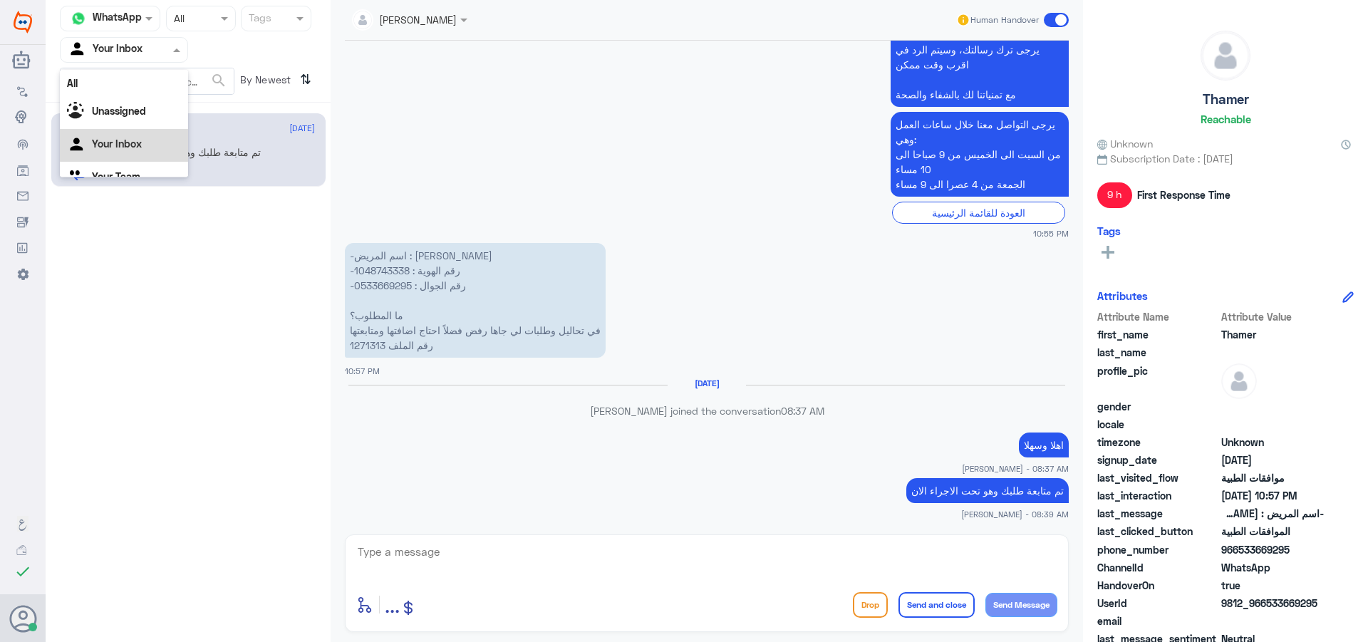
scroll to position [18, 0]
click at [128, 167] on div "Your Team" at bounding box center [124, 160] width 128 height 33
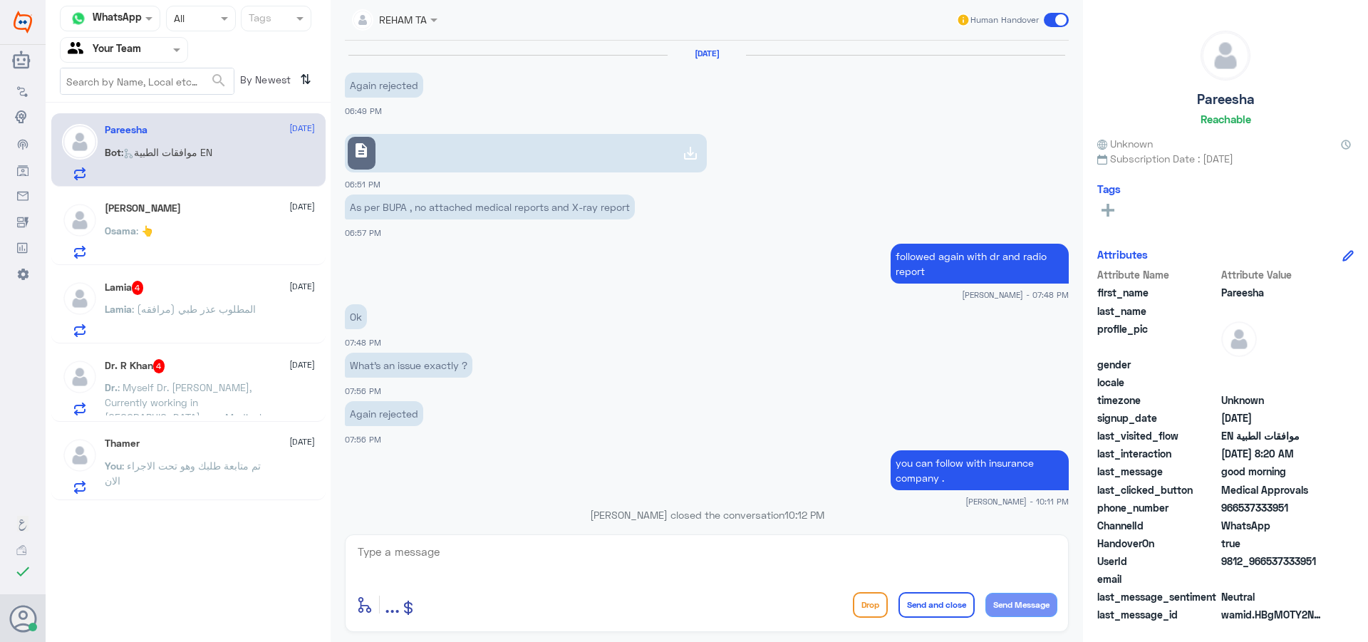
scroll to position [1145, 0]
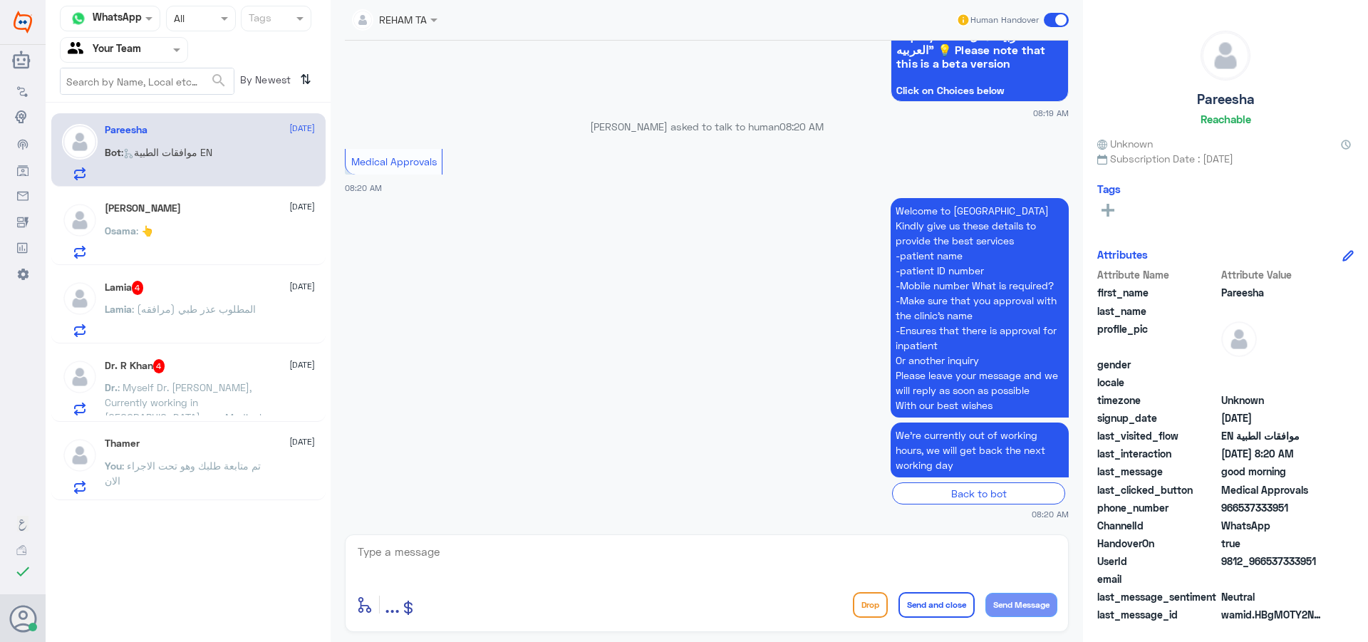
click at [197, 427] on div "Thamer [DATE] You : تم متابعة طلبك وهو تحت الاجراء الان" at bounding box center [188, 463] width 274 height 73
click at [210, 412] on span ": Myself Dr. [PERSON_NAME], Currently working in [GEOGRAPHIC_DATA] as a Medical…" at bounding box center [183, 484] width 157 height 207
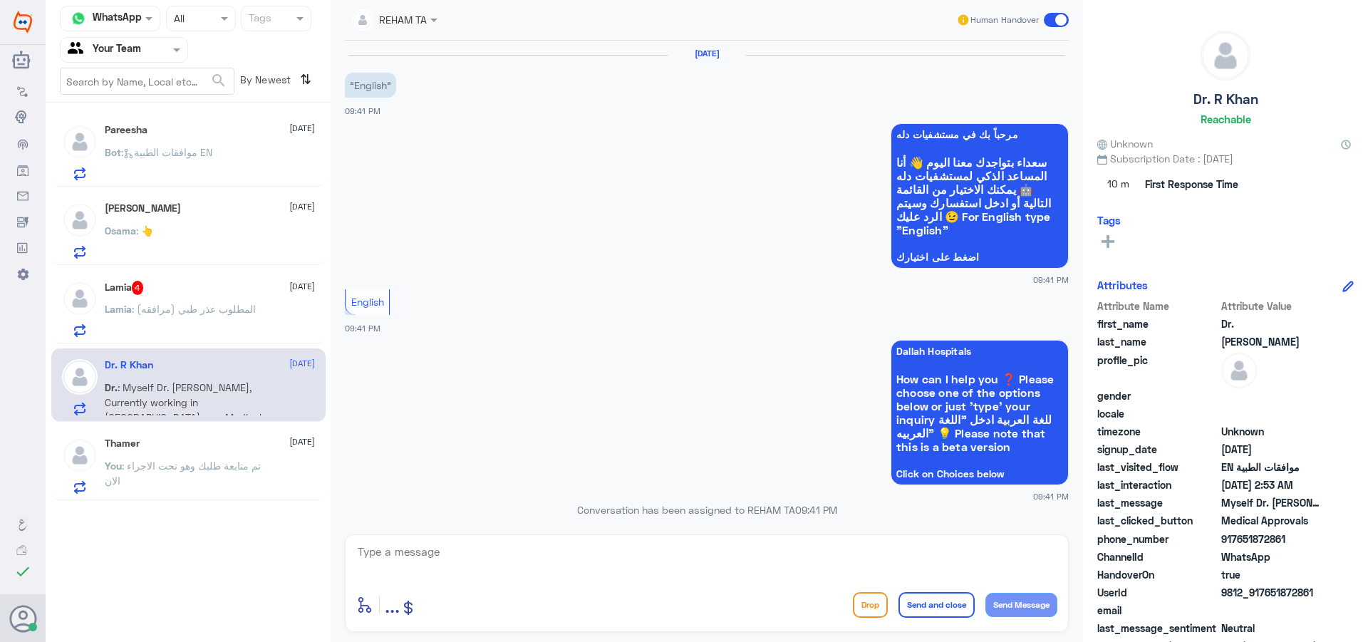
scroll to position [1554, 0]
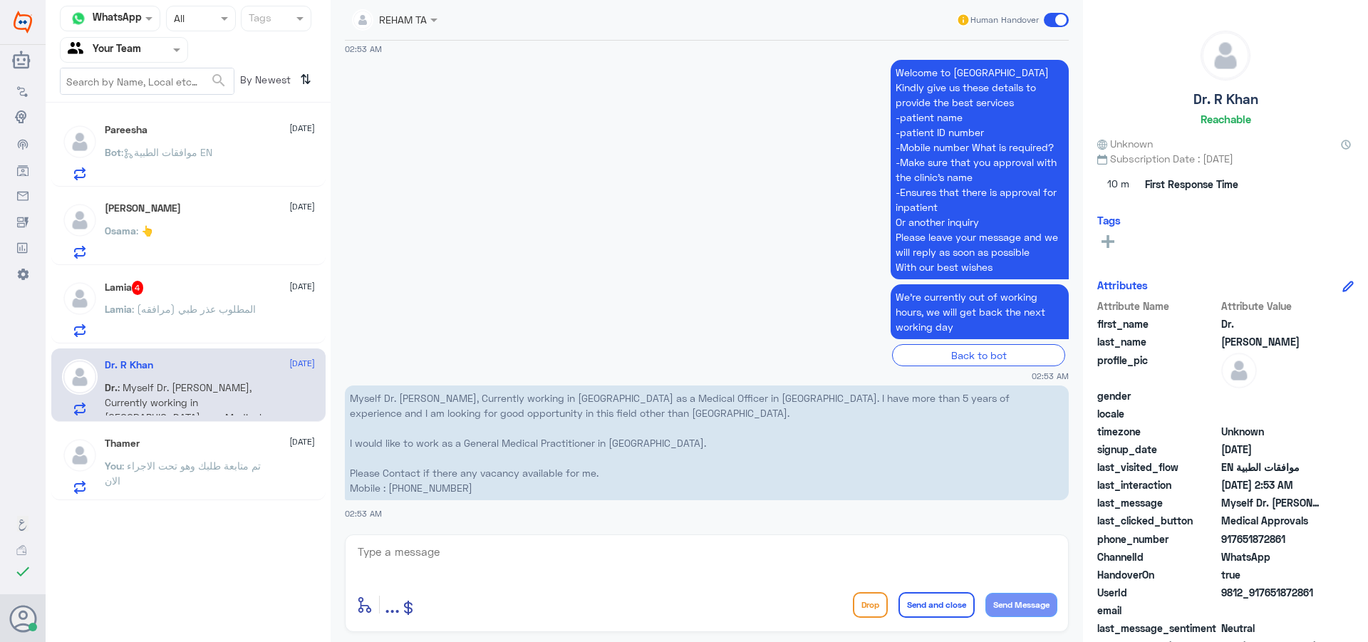
click at [600, 581] on div "enter flow name ... Drop Send and close Send Message" at bounding box center [707, 583] width 724 height 98
click at [523, 554] on textarea at bounding box center [706, 559] width 701 height 35
type textarea "hello"
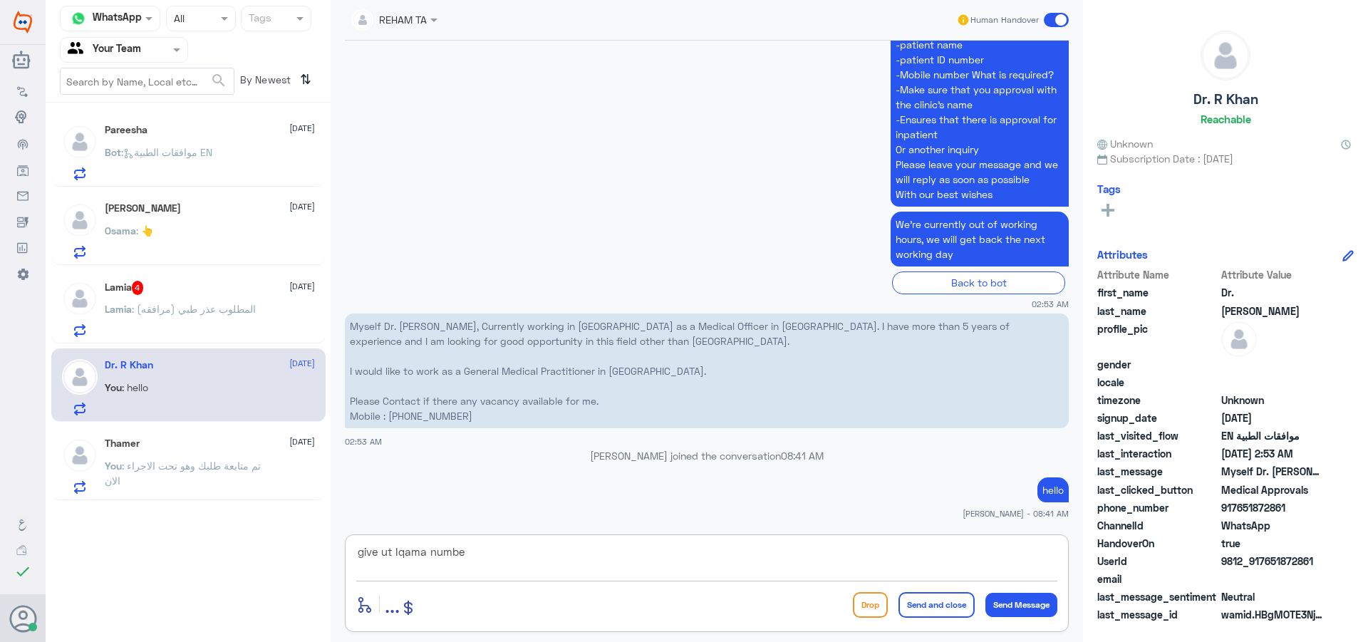
type textarea "give ut Iqama number"
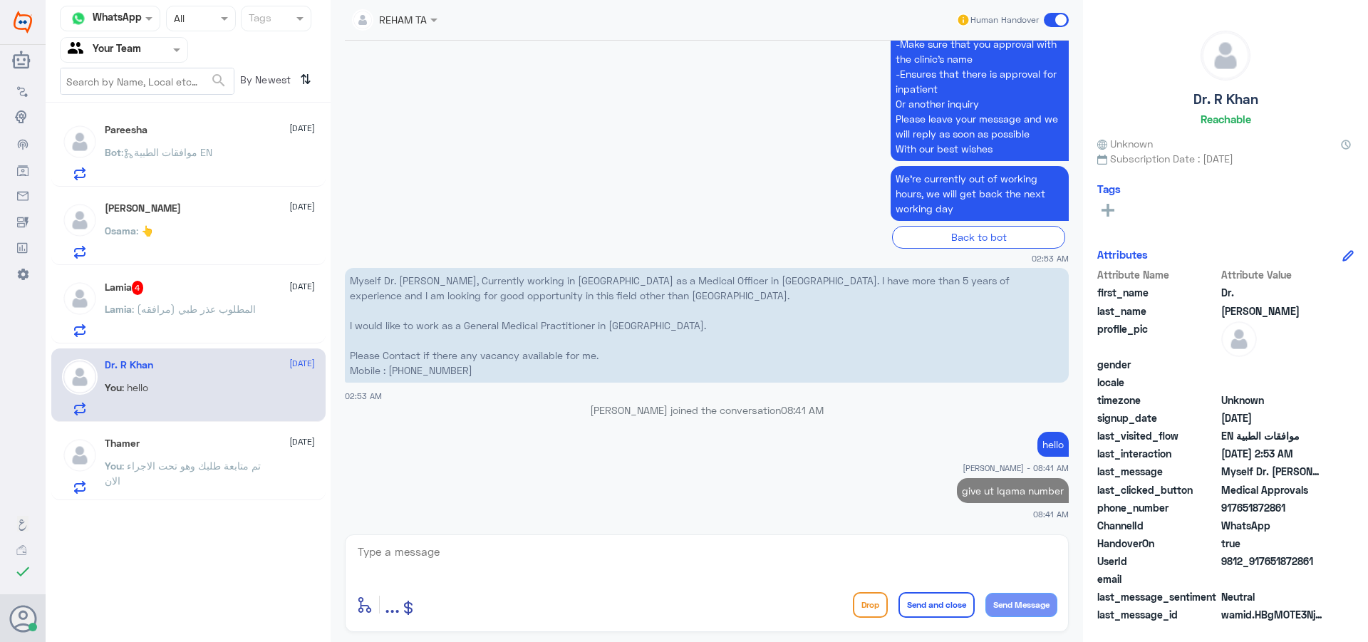
click at [199, 288] on div "Lamia 4 [DATE]" at bounding box center [210, 288] width 210 height 14
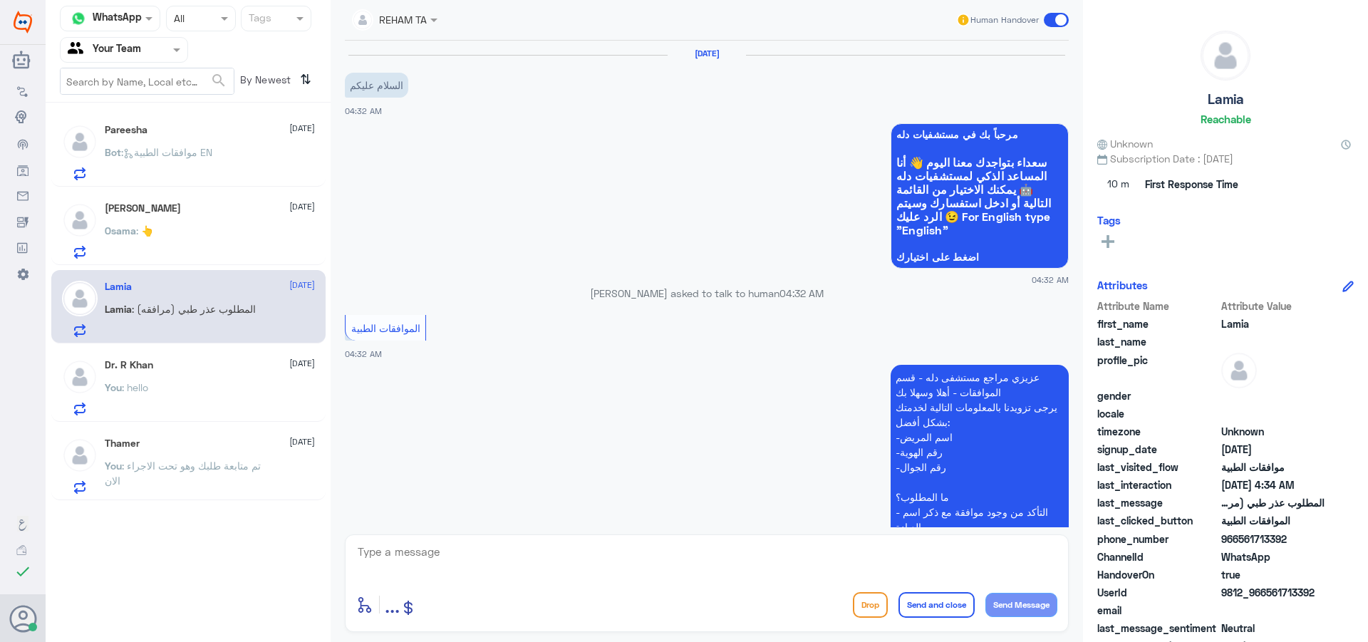
scroll to position [384, 0]
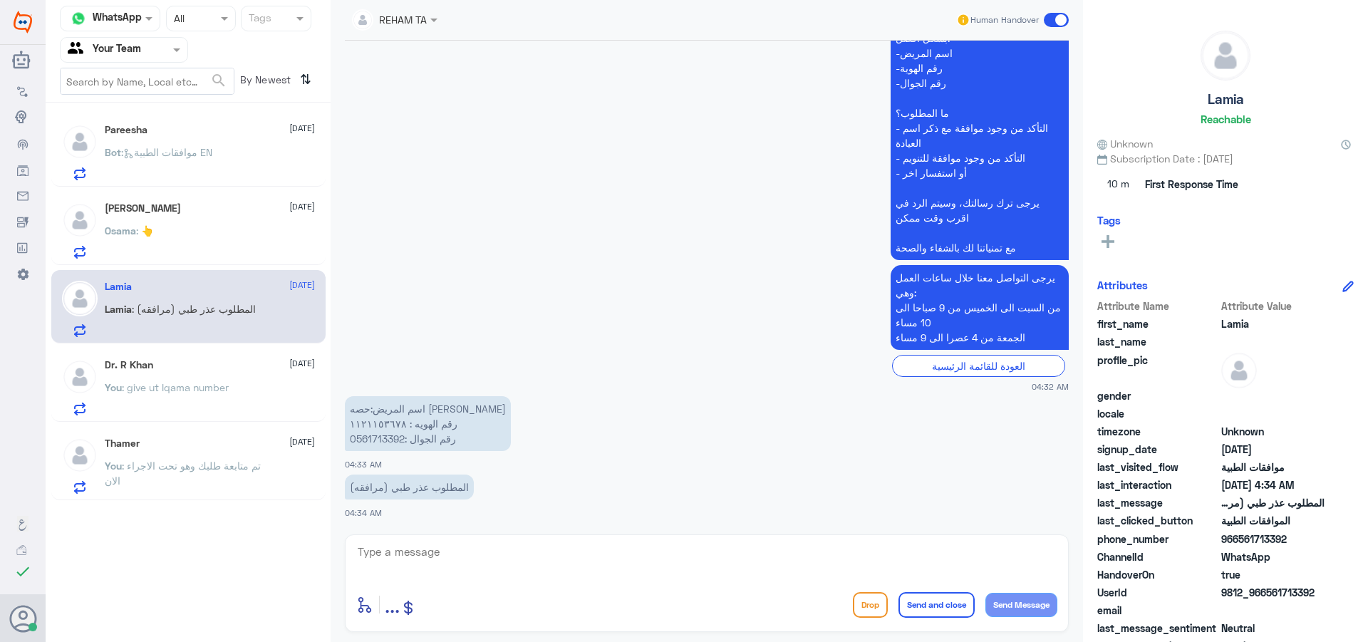
click at [384, 430] on p "اسم المريض:حصه [PERSON_NAME] رقم الهويه : ١١٢١١٥٣٦٧٨ رقم الجوال :0561713392" at bounding box center [428, 423] width 166 height 55
click at [1049, 20] on span at bounding box center [1056, 20] width 25 height 14
click at [0, 0] on input "checkbox" at bounding box center [0, 0] width 0 height 0
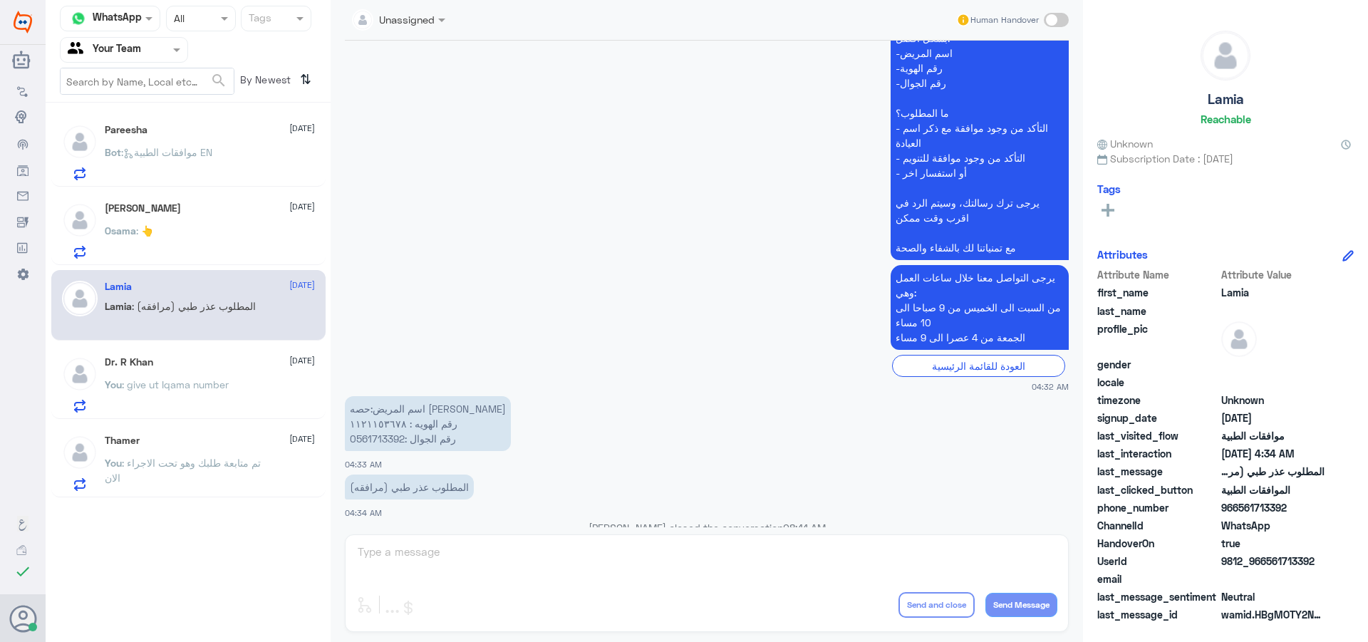
scroll to position [410, 0]
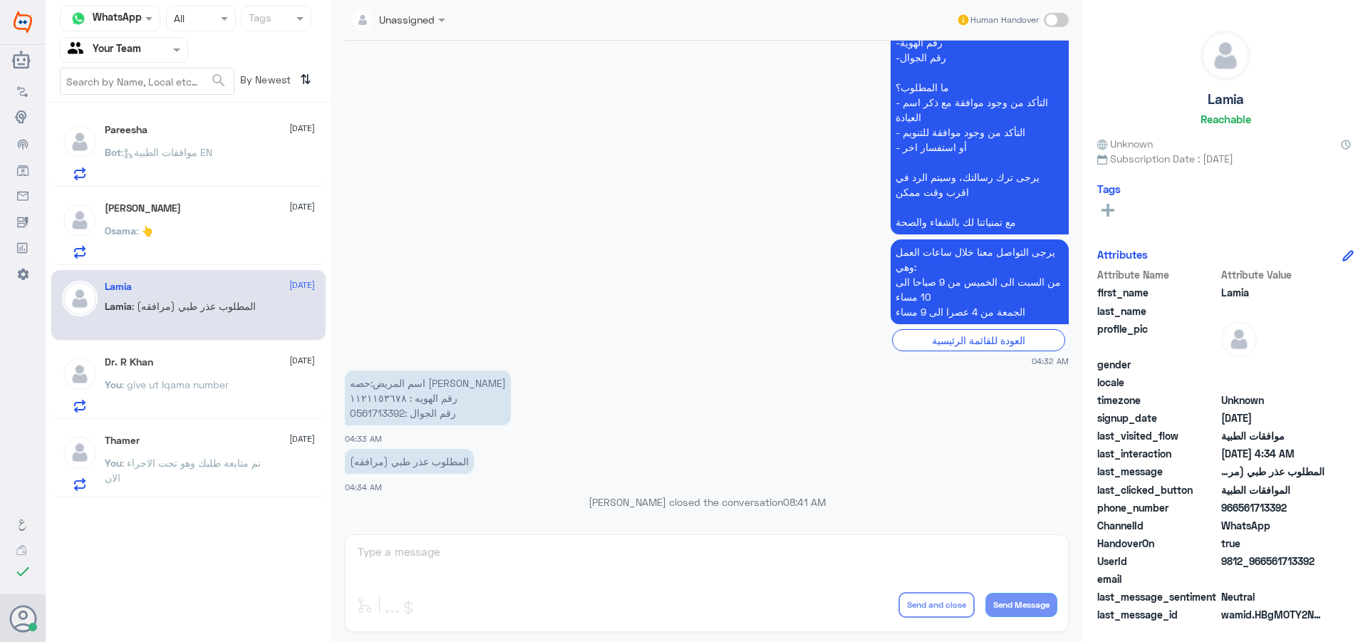
click at [240, 217] on div "[PERSON_NAME] [DATE][PERSON_NAME] : 👆" at bounding box center [210, 230] width 210 height 56
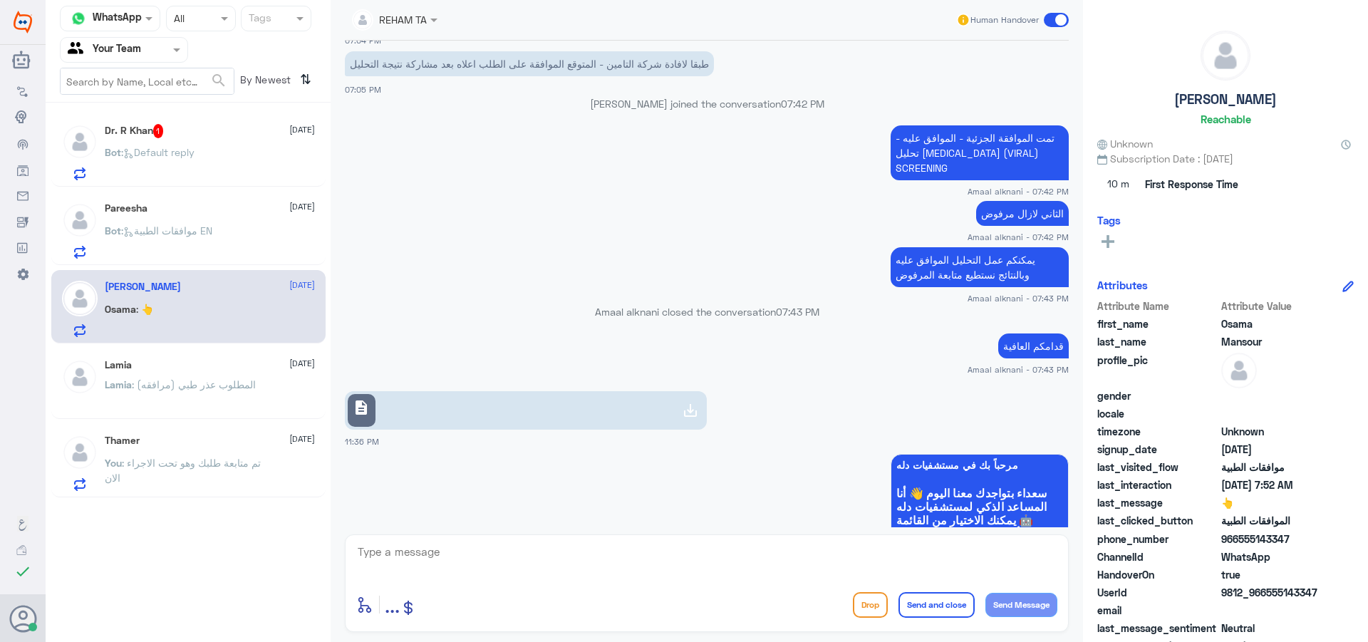
scroll to position [1055, 0]
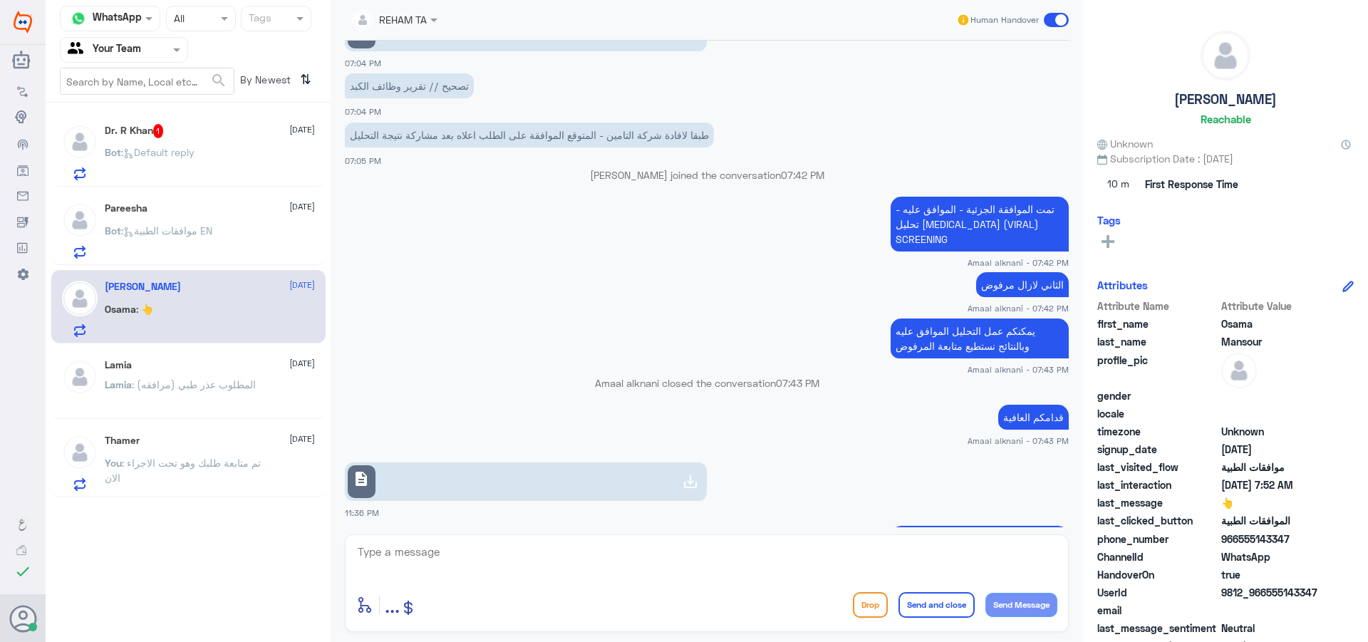
click at [449, 462] on link "description" at bounding box center [526, 481] width 362 height 38
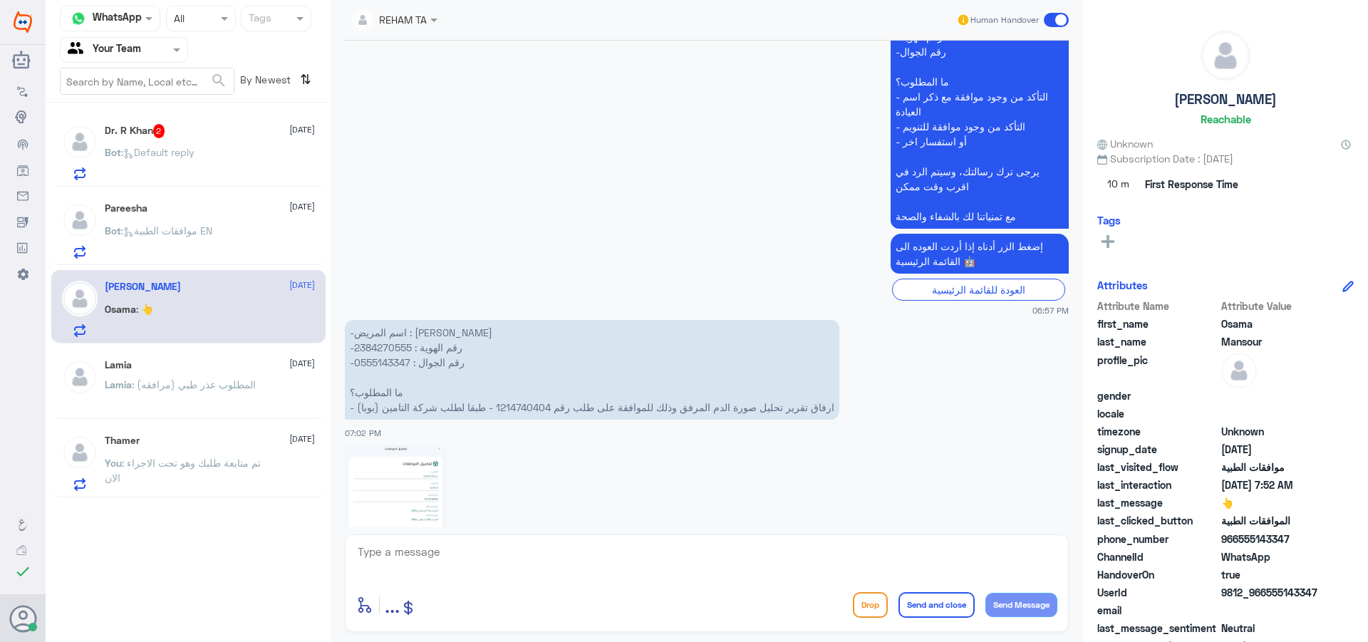
scroll to position [414, 0]
click at [392, 352] on p "-اسم المريض : اسامة ال[PERSON_NAME] -رقم الهوية : 2384270555 -رقم الجوال : 0555…" at bounding box center [592, 371] width 494 height 100
copy p "2384270555"
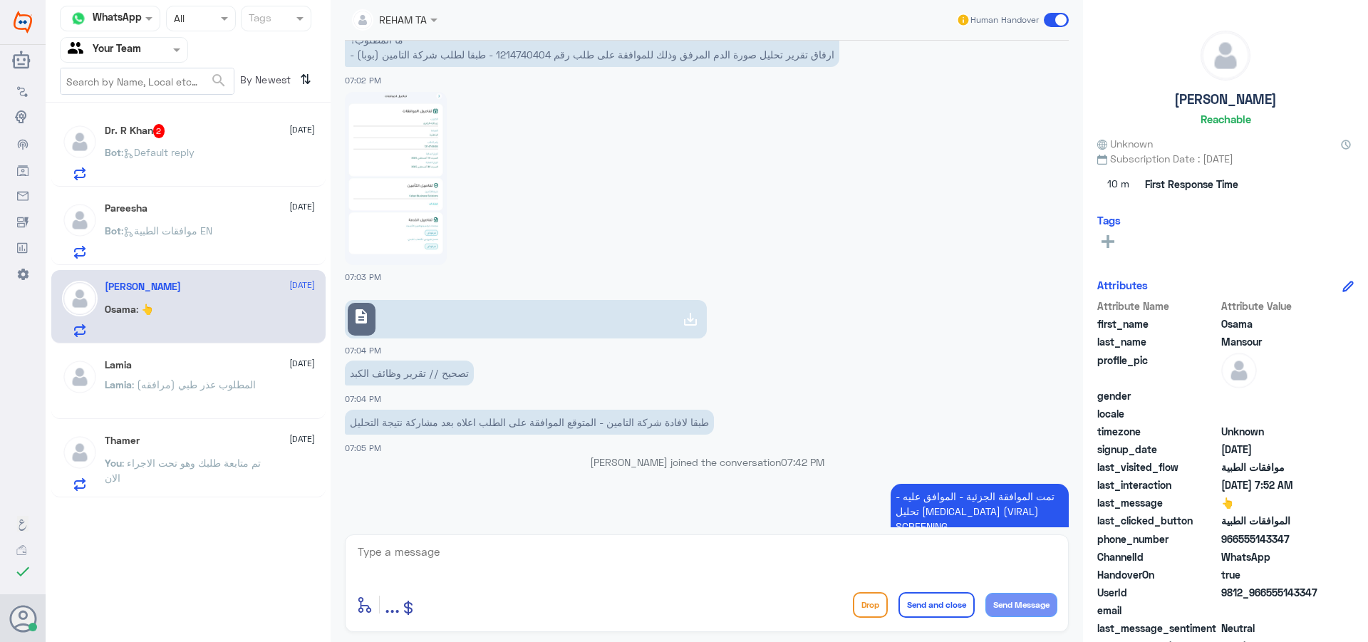
scroll to position [770, 0]
drag, startPoint x: 480, startPoint y: 556, endPoint x: 492, endPoint y: 573, distance: 21.0
click at [483, 561] on textarea at bounding box center [706, 559] width 701 height 35
type textarea "j"
type textarea "تم ارفاق التقرير تحت الاجراء"
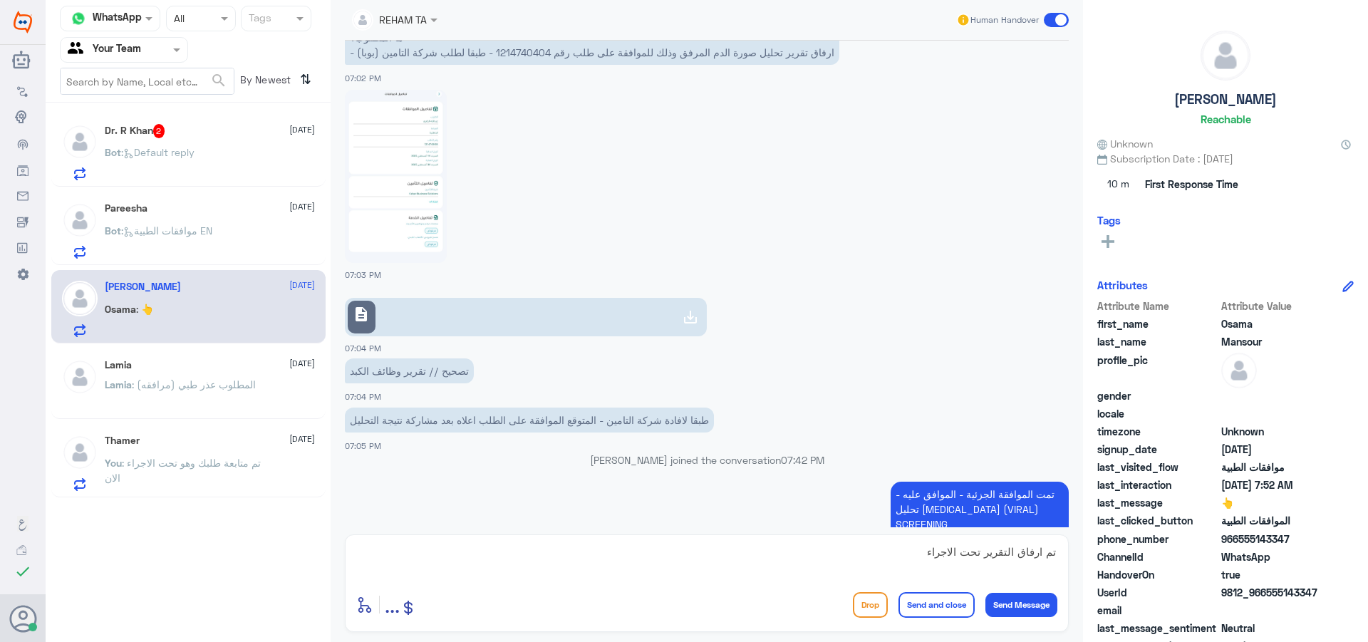
click at [946, 609] on button "Send and close" at bounding box center [936, 605] width 76 height 26
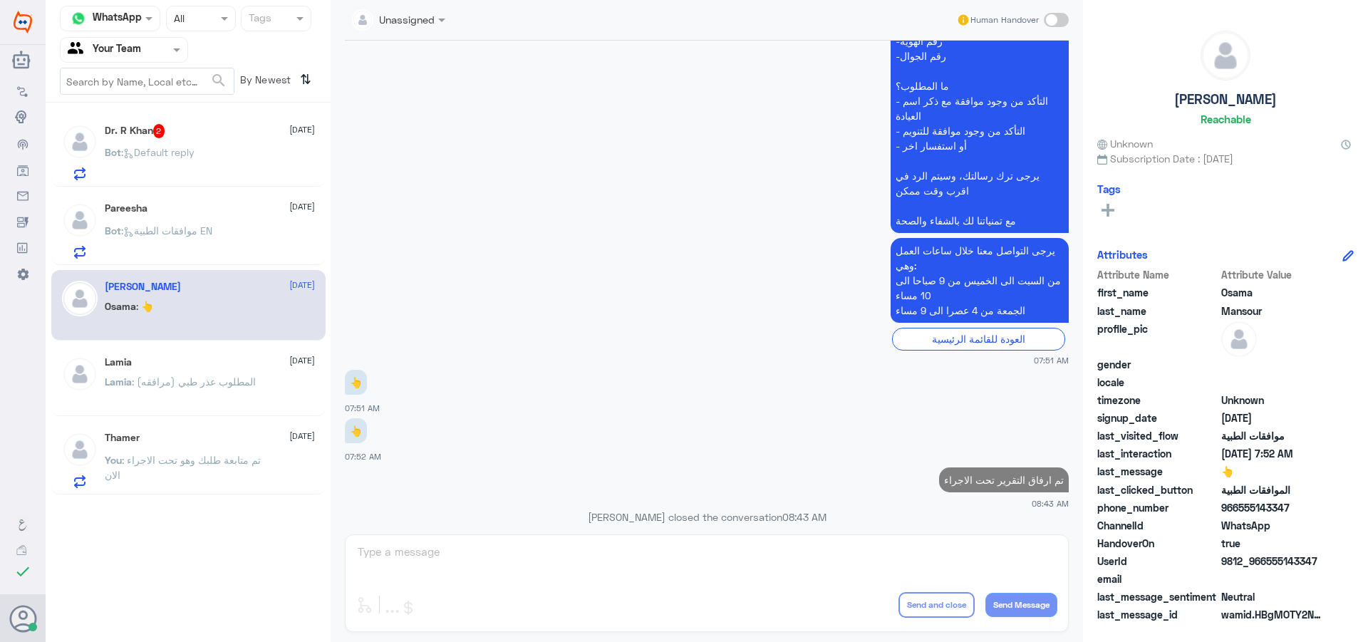
click at [196, 209] on div "Pareesha [DATE]" at bounding box center [210, 208] width 210 height 12
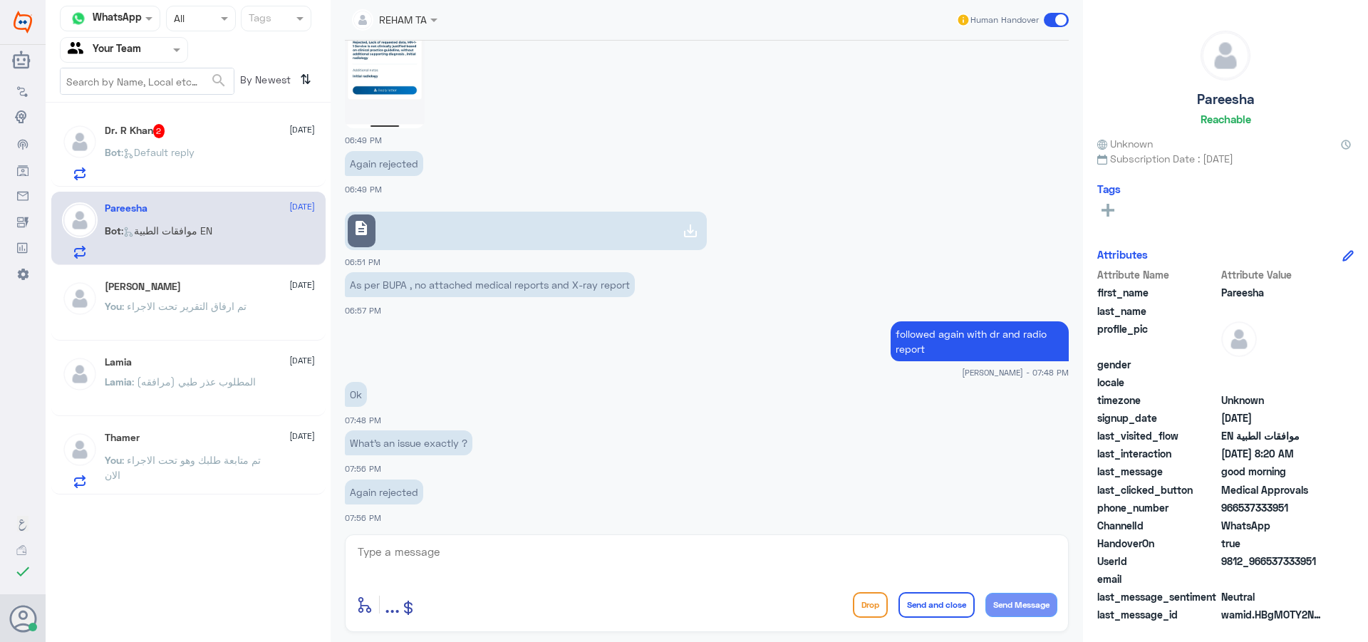
scroll to position [1427, 0]
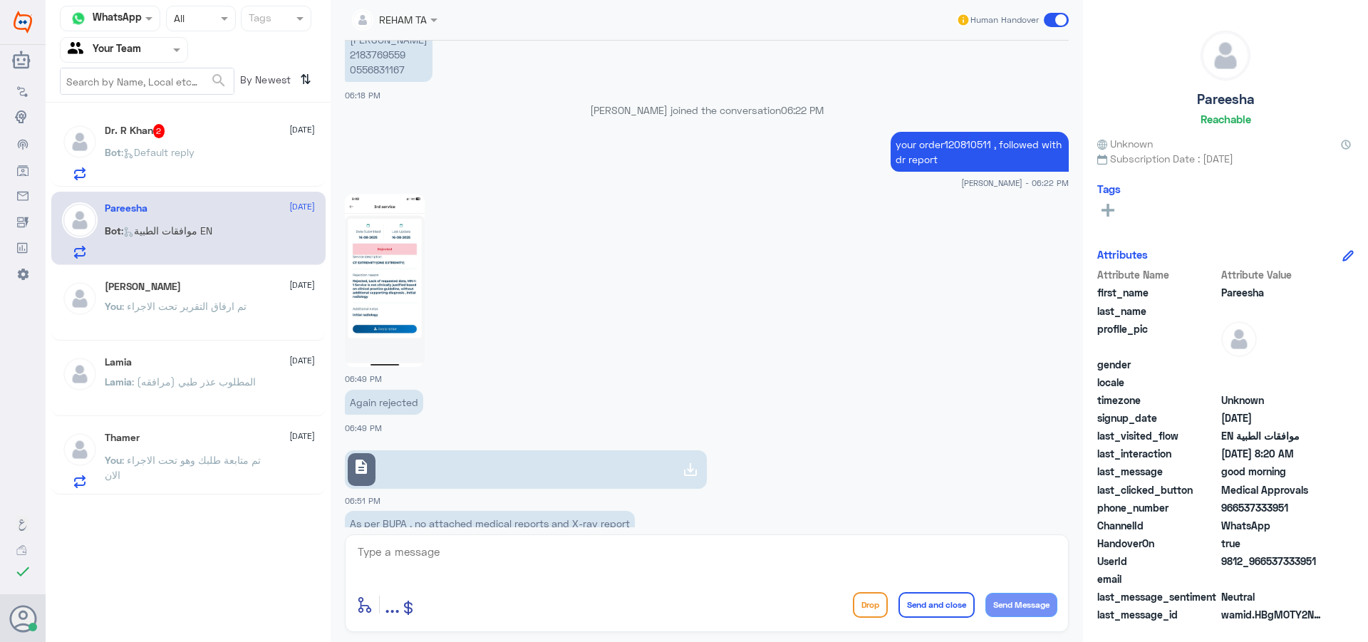
click at [176, 151] on span ": Default reply" at bounding box center [157, 152] width 73 height 12
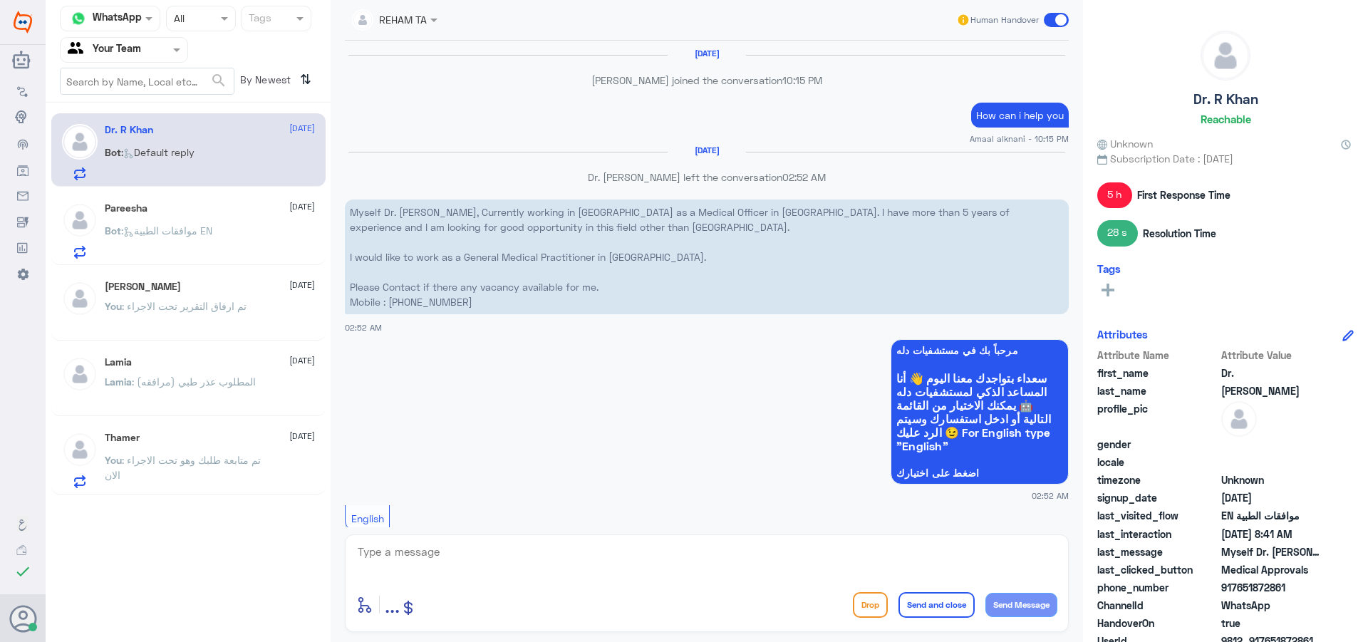
scroll to position [1403, 0]
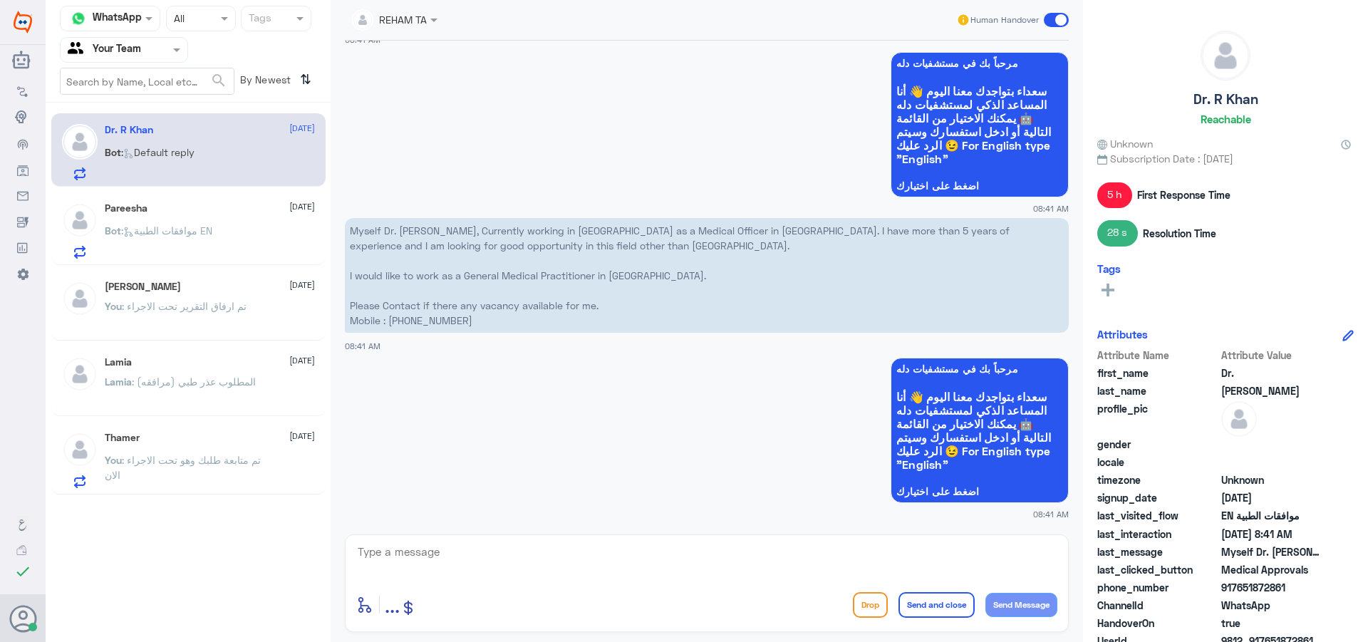
click at [175, 235] on span ": موافقات الطبية EN" at bounding box center [166, 230] width 91 height 12
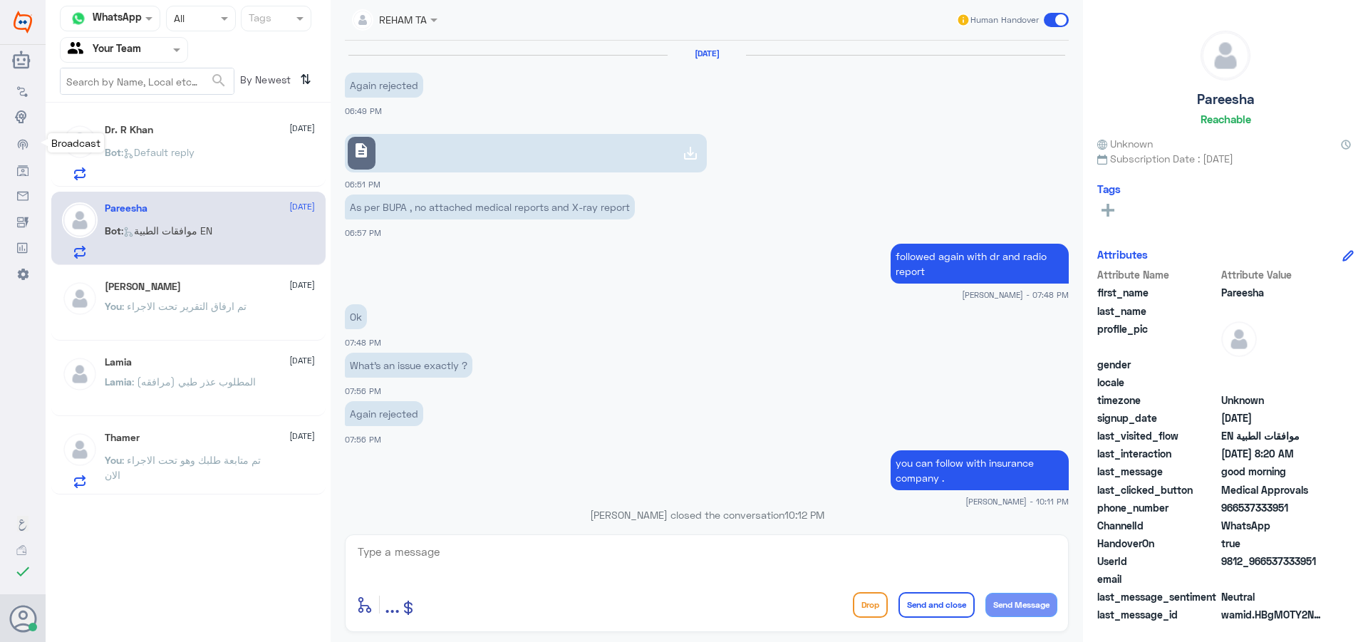
scroll to position [1145, 0]
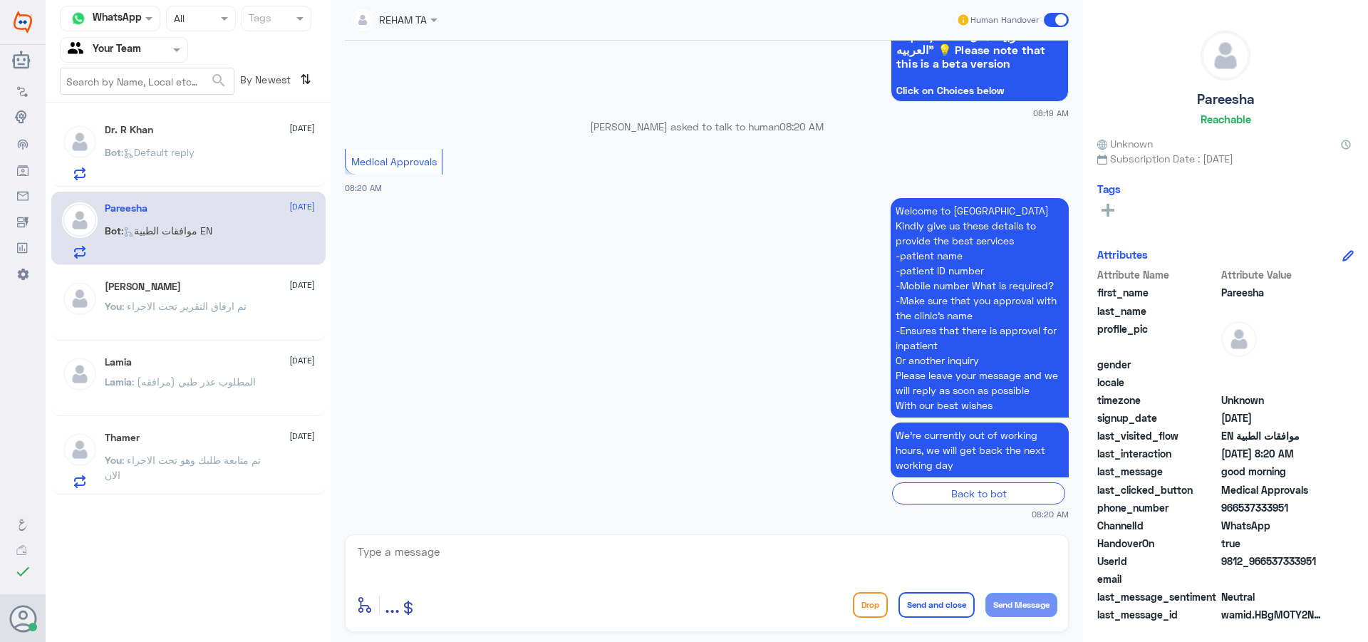
click at [227, 157] on div "Bot : Default reply" at bounding box center [210, 164] width 210 height 32
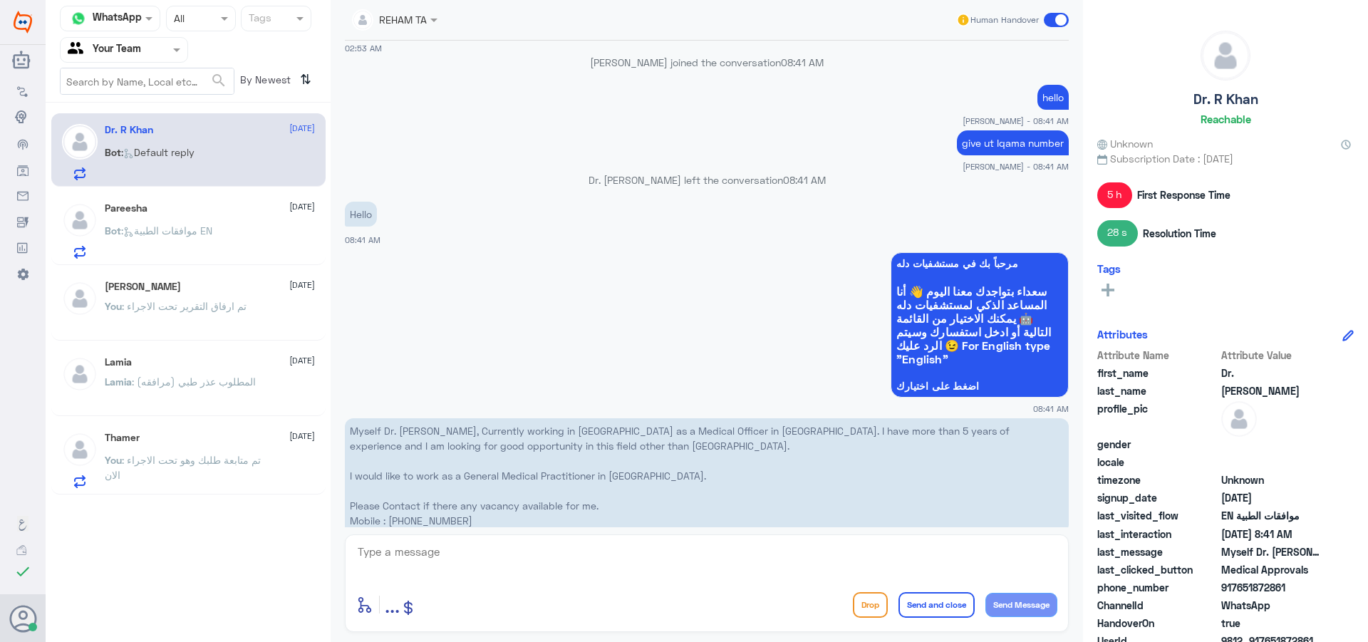
scroll to position [1332, 0]
